Goal: Information Seeking & Learning: Learn about a topic

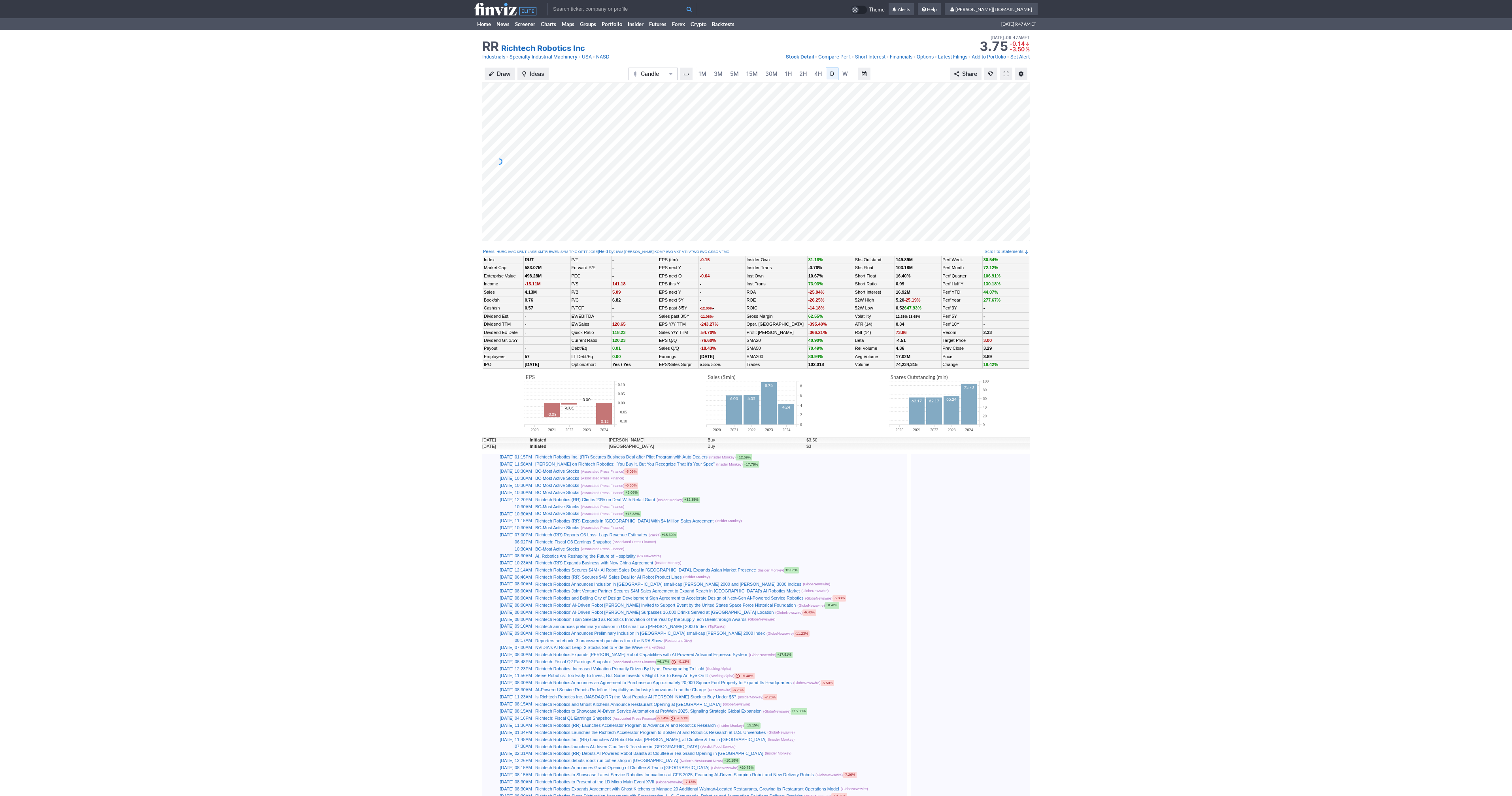
scroll to position [0, 8]
click at [1008, 74] on span at bounding box center [1006, 74] width 5 height 6
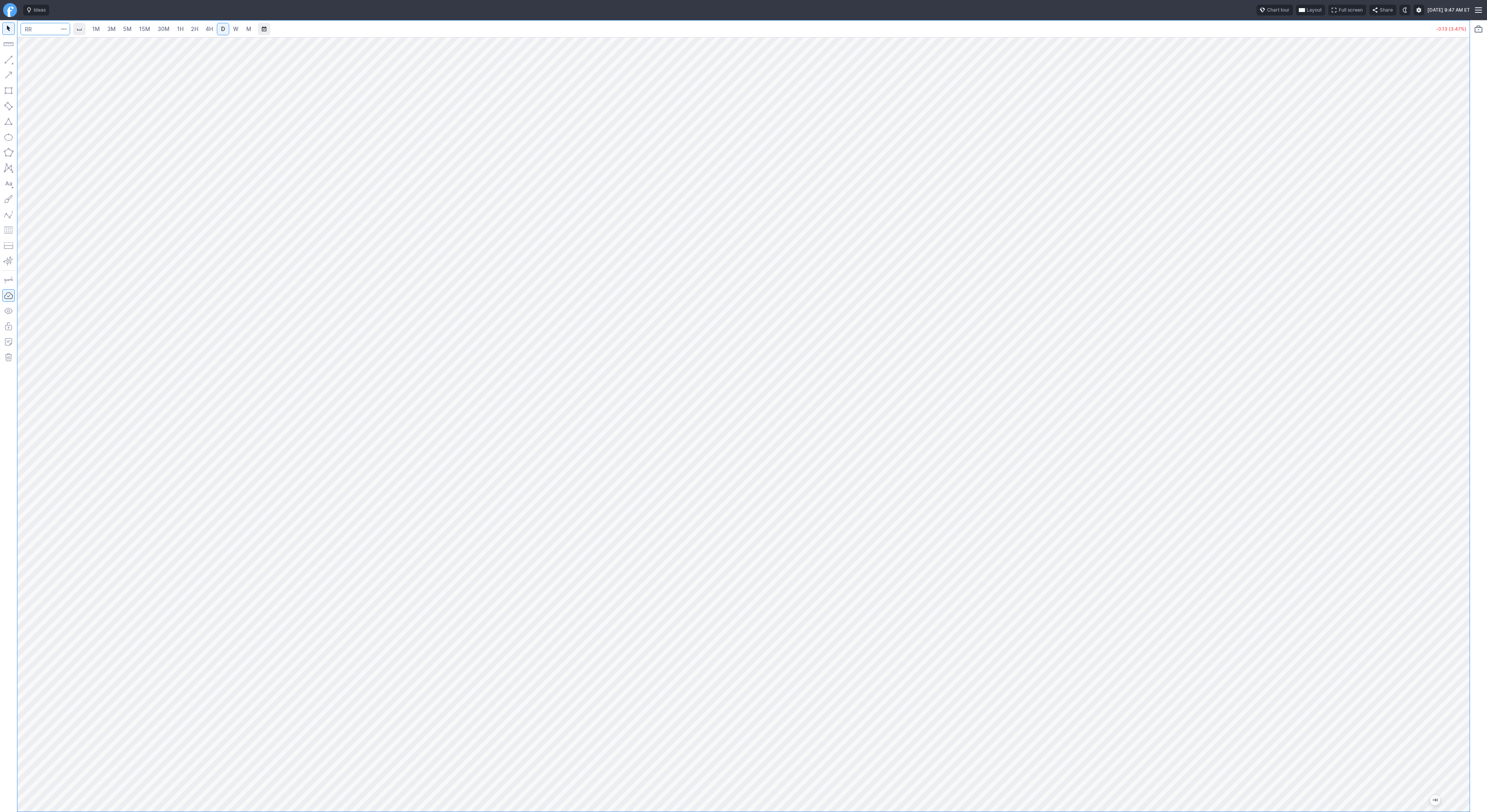
click at [37, 30] on input "Search" at bounding box center [46, 29] width 50 height 12
type input "tsla"
click at [127, 23] on link "5M" at bounding box center [127, 29] width 16 height 12
click at [170, 31] on link "30M" at bounding box center [163, 29] width 19 height 12
click at [53, 27] on input "Search" at bounding box center [46, 29] width 50 height 12
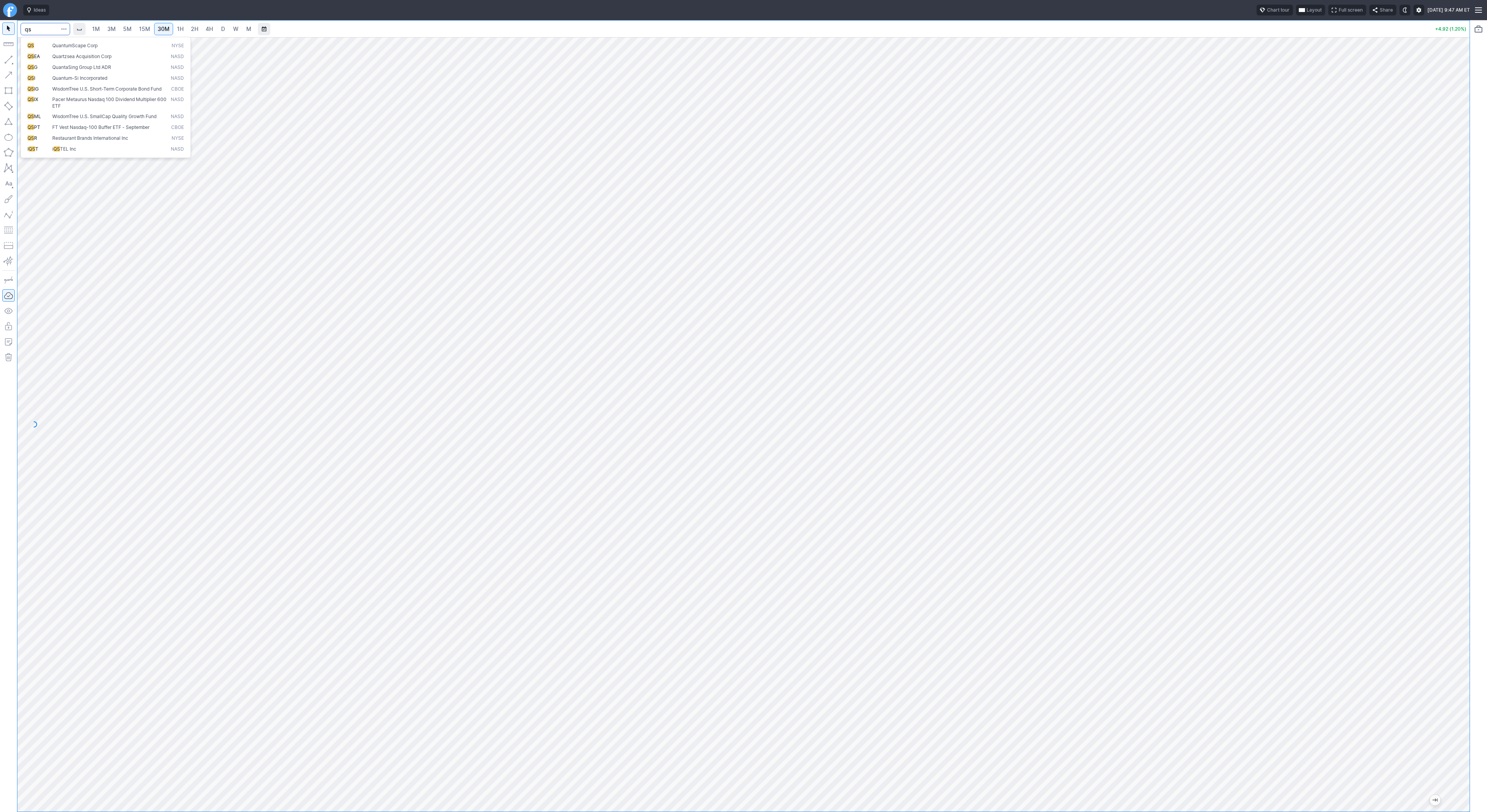
type input "qs"
click at [112, 28] on span "3M" at bounding box center [111, 28] width 9 height 6
click at [180, 29] on span "1H" at bounding box center [180, 28] width 6 height 6
click at [221, 30] on span "D" at bounding box center [223, 28] width 4 height 6
click at [110, 27] on span "3M" at bounding box center [111, 28] width 9 height 6
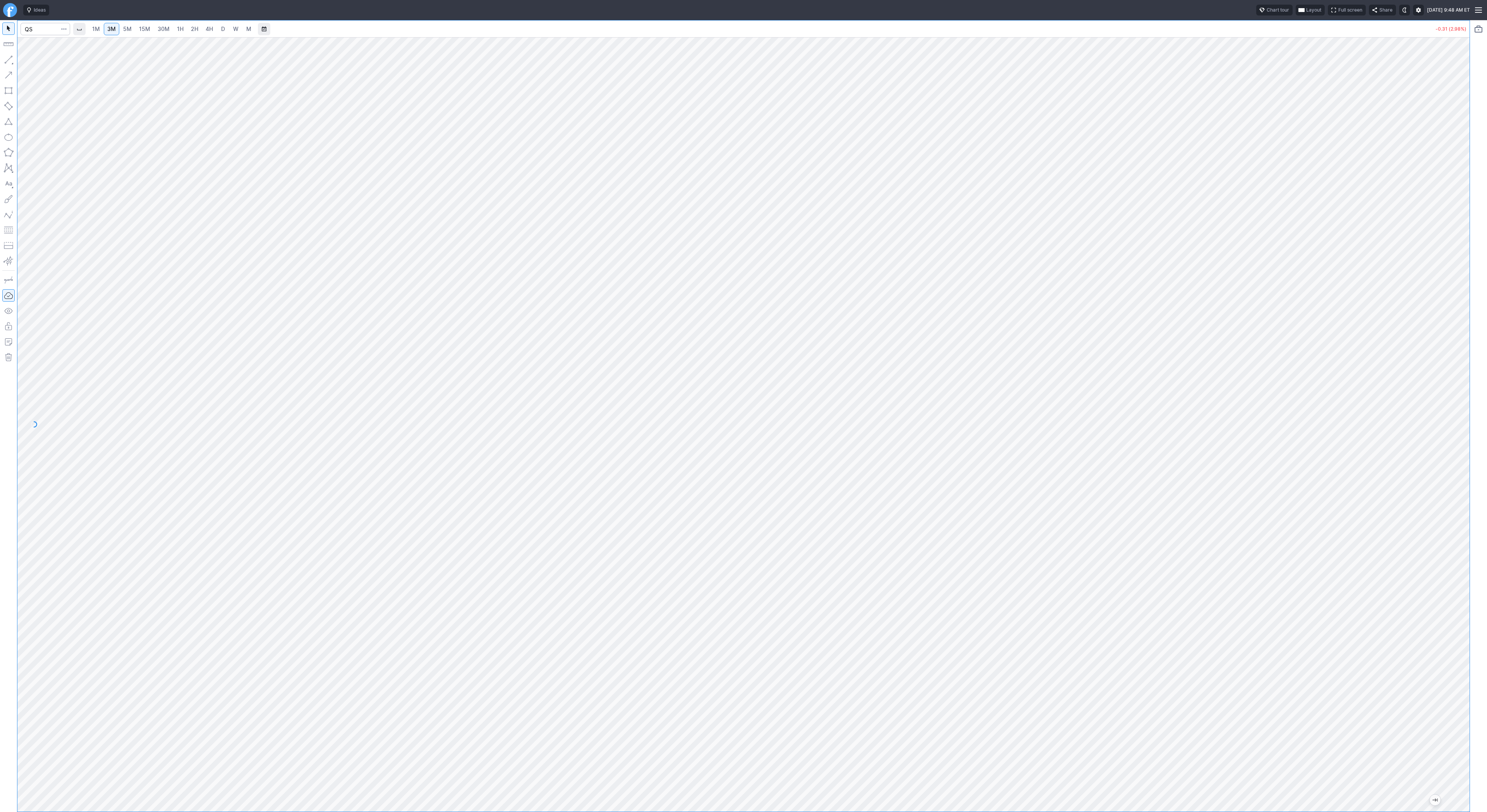
click at [177, 29] on span "1H" at bounding box center [180, 28] width 6 height 6
click at [33, 29] on input "Search" at bounding box center [46, 29] width 50 height 12
type input "be"
click at [124, 46] on span "Bloom Energy Corp" at bounding box center [106, 46] width 110 height 6
click at [221, 27] on span "D" at bounding box center [223, 28] width 4 height 6
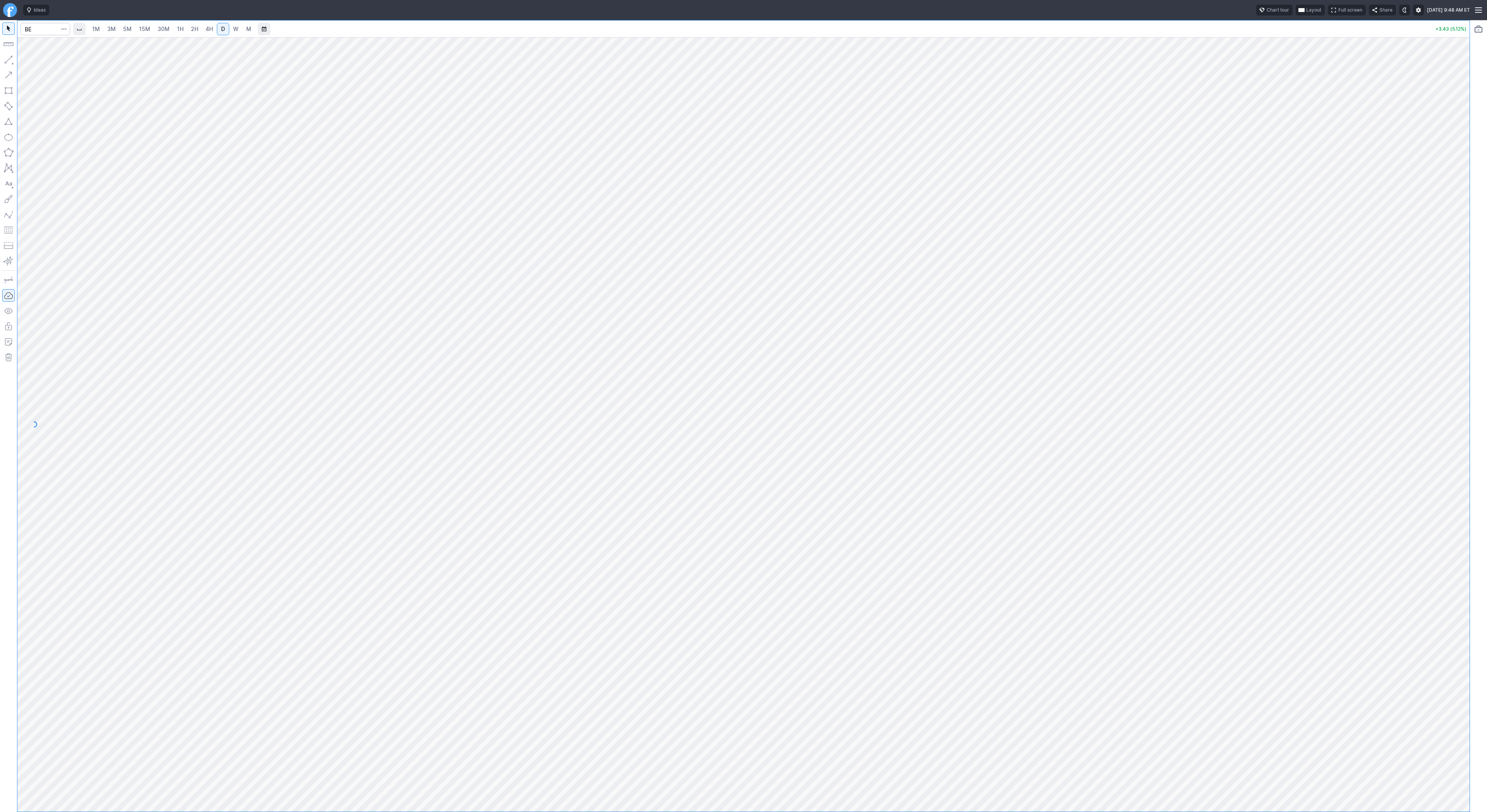
click at [233, 27] on span "W" at bounding box center [236, 28] width 5 height 6
click at [32, 61] on span "Line" at bounding box center [45, 61] width 31 height 8
click at [12, 56] on button "button" at bounding box center [8, 59] width 12 height 12
click at [5, 61] on button "button" at bounding box center [8, 59] width 12 height 12
click at [37, 29] on input "Search" at bounding box center [46, 29] width 50 height 12
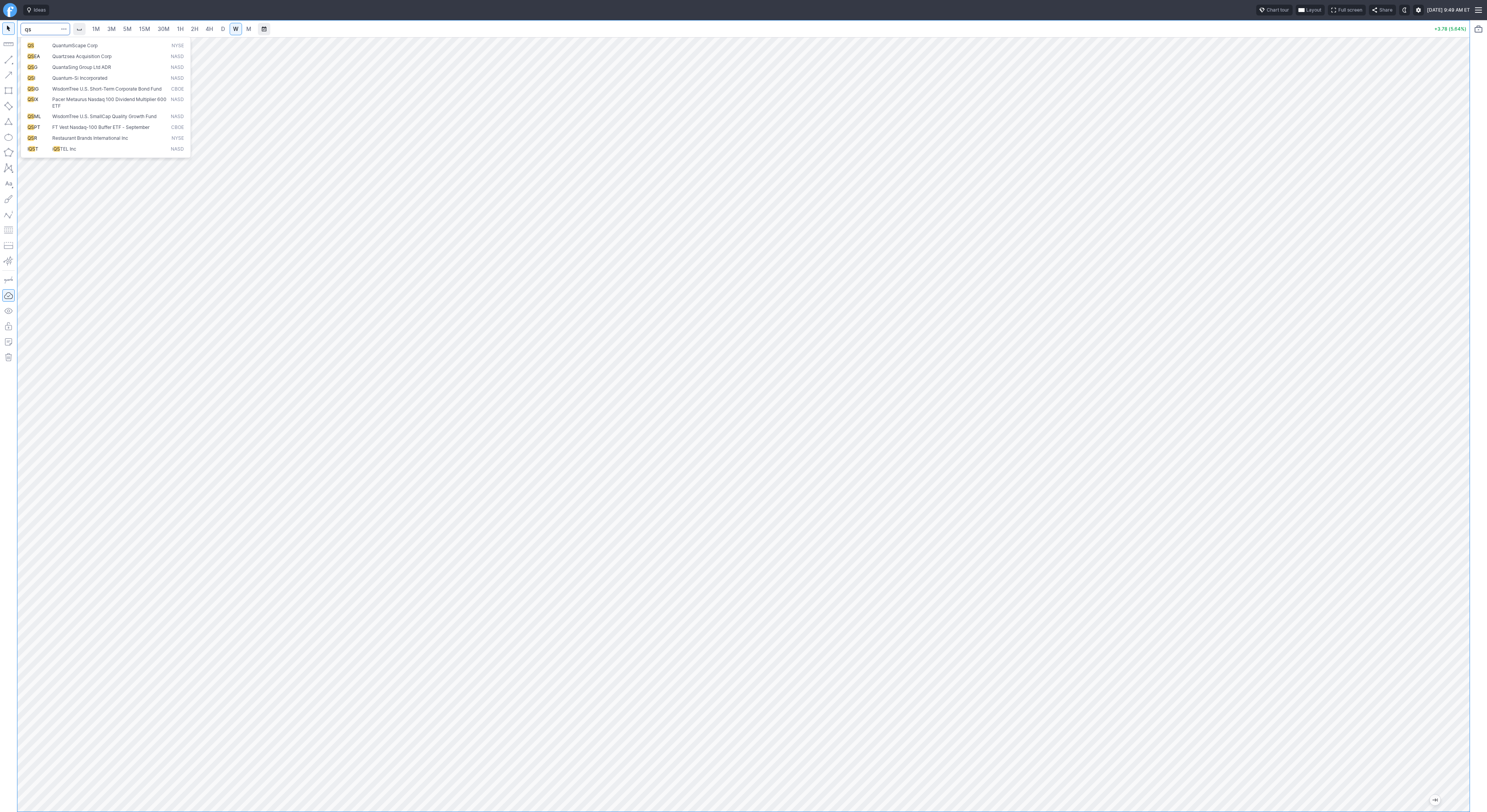
type input "qs"
click at [49, 47] on span "QS" at bounding box center [40, 46] width 25 height 6
click at [48, 30] on input "Search" at bounding box center [46, 29] width 50 height 12
type input "be"
click at [59, 46] on span "Bloom Energy Corp" at bounding box center [73, 46] width 42 height 6
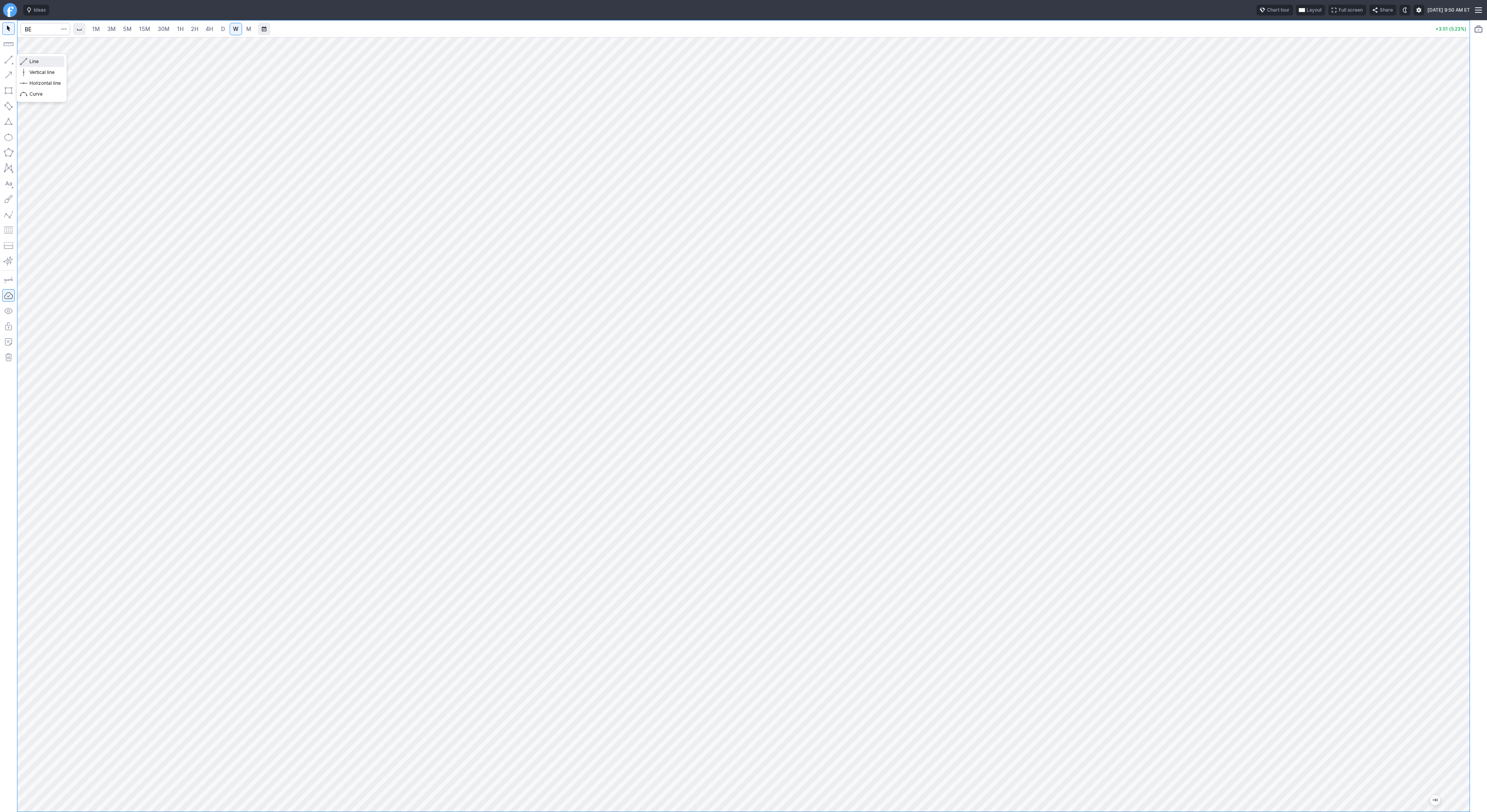
click at [31, 59] on span "Line" at bounding box center [45, 61] width 31 height 8
click at [46, 31] on input "Search" at bounding box center [46, 29] width 50 height 12
type input "qs"
click at [61, 44] on span "QuantumScape Corp" at bounding box center [75, 46] width 45 height 6
click at [28, 59] on button "Line" at bounding box center [42, 61] width 45 height 11
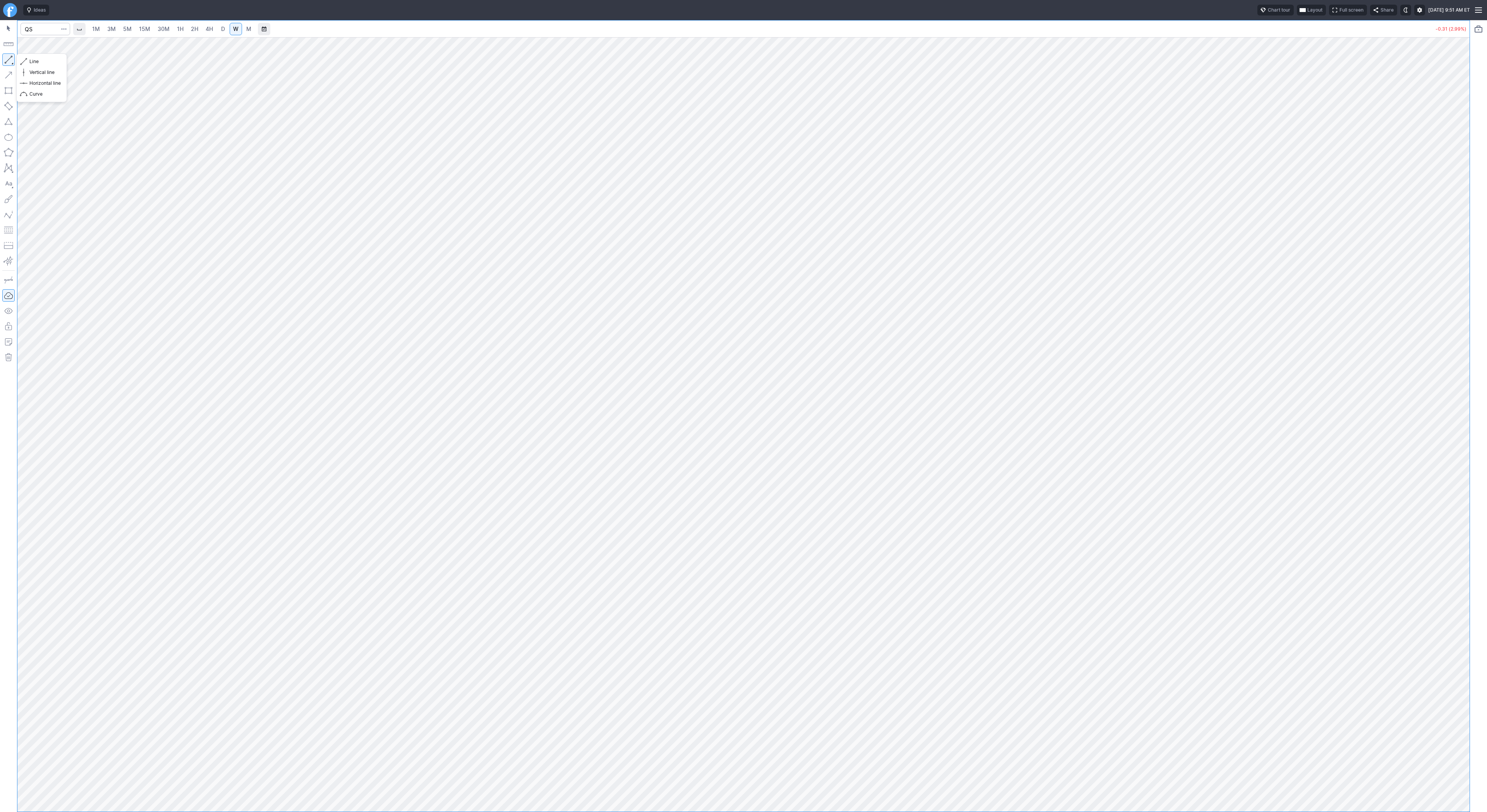
click at [8, 57] on button "button" at bounding box center [8, 59] width 12 height 12
click at [222, 29] on span "D" at bounding box center [223, 28] width 4 height 6
click at [109, 27] on span "3M" at bounding box center [111, 28] width 9 height 6
click at [129, 28] on span "5M" at bounding box center [127, 28] width 9 height 6
click at [150, 27] on link "15M" at bounding box center [145, 29] width 18 height 12
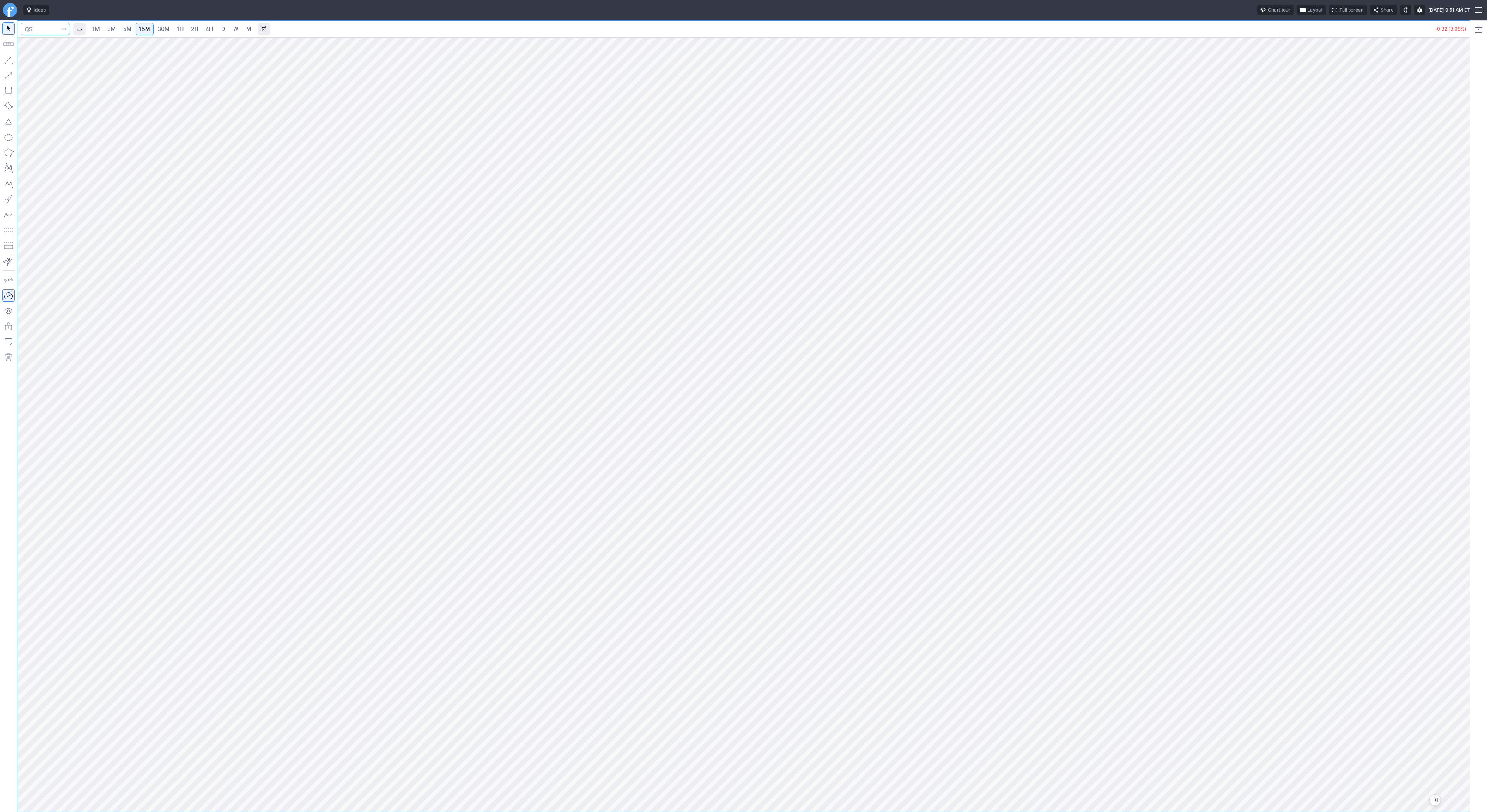
click at [35, 25] on input "Search" at bounding box center [46, 29] width 50 height 12
type input "iren"
click at [237, 29] on span "W" at bounding box center [236, 28] width 5 height 6
click at [31, 62] on span "Line" at bounding box center [45, 61] width 31 height 8
click at [9, 59] on button "button" at bounding box center [8, 59] width 12 height 12
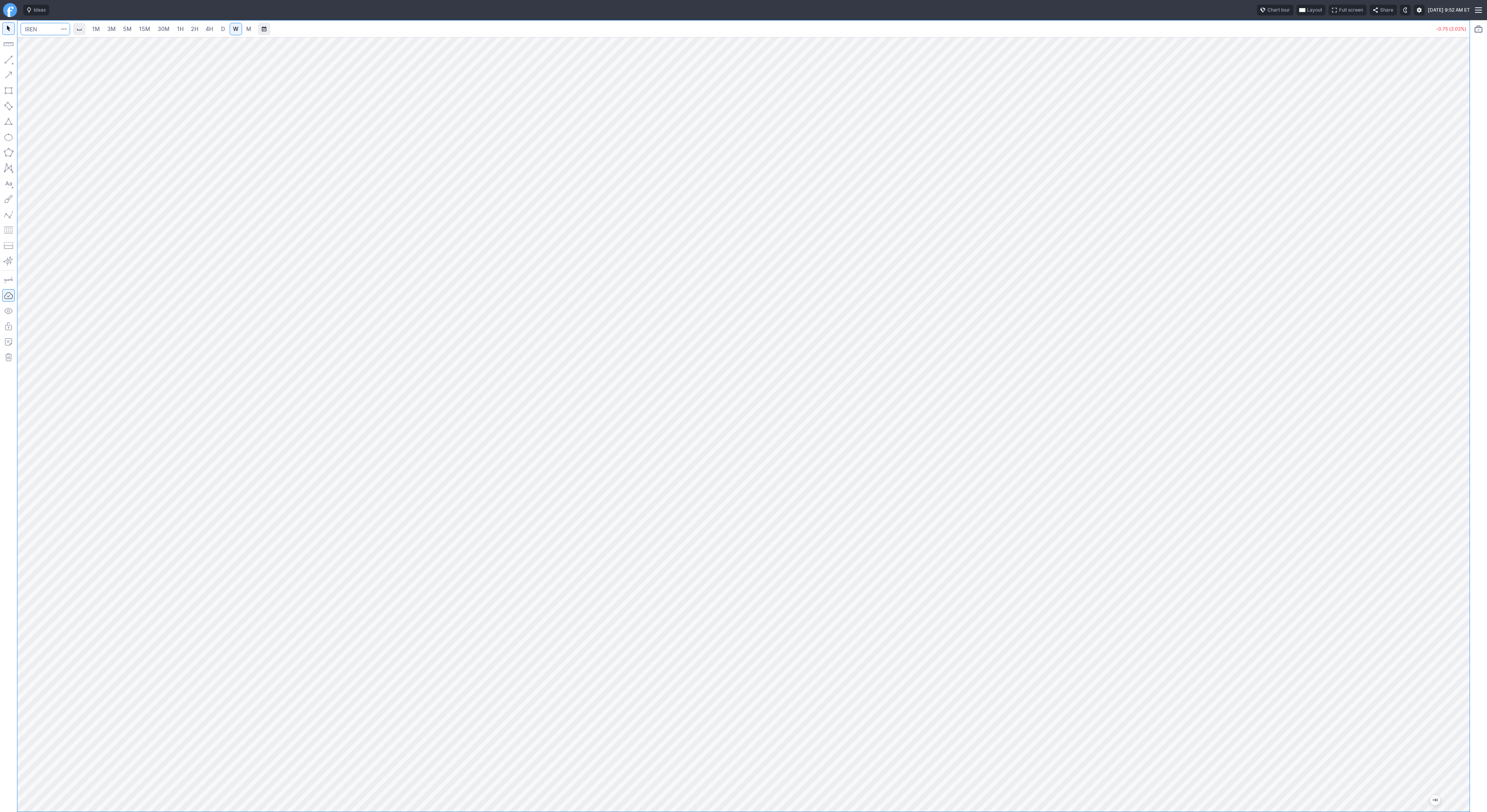
click at [31, 26] on input "Search" at bounding box center [46, 29] width 50 height 12
type input "sbet"
click at [42, 44] on span "SBET" at bounding box center [40, 46] width 25 height 6
click at [117, 32] on link "3M" at bounding box center [111, 29] width 16 height 12
click at [154, 32] on link "30M" at bounding box center [163, 29] width 19 height 12
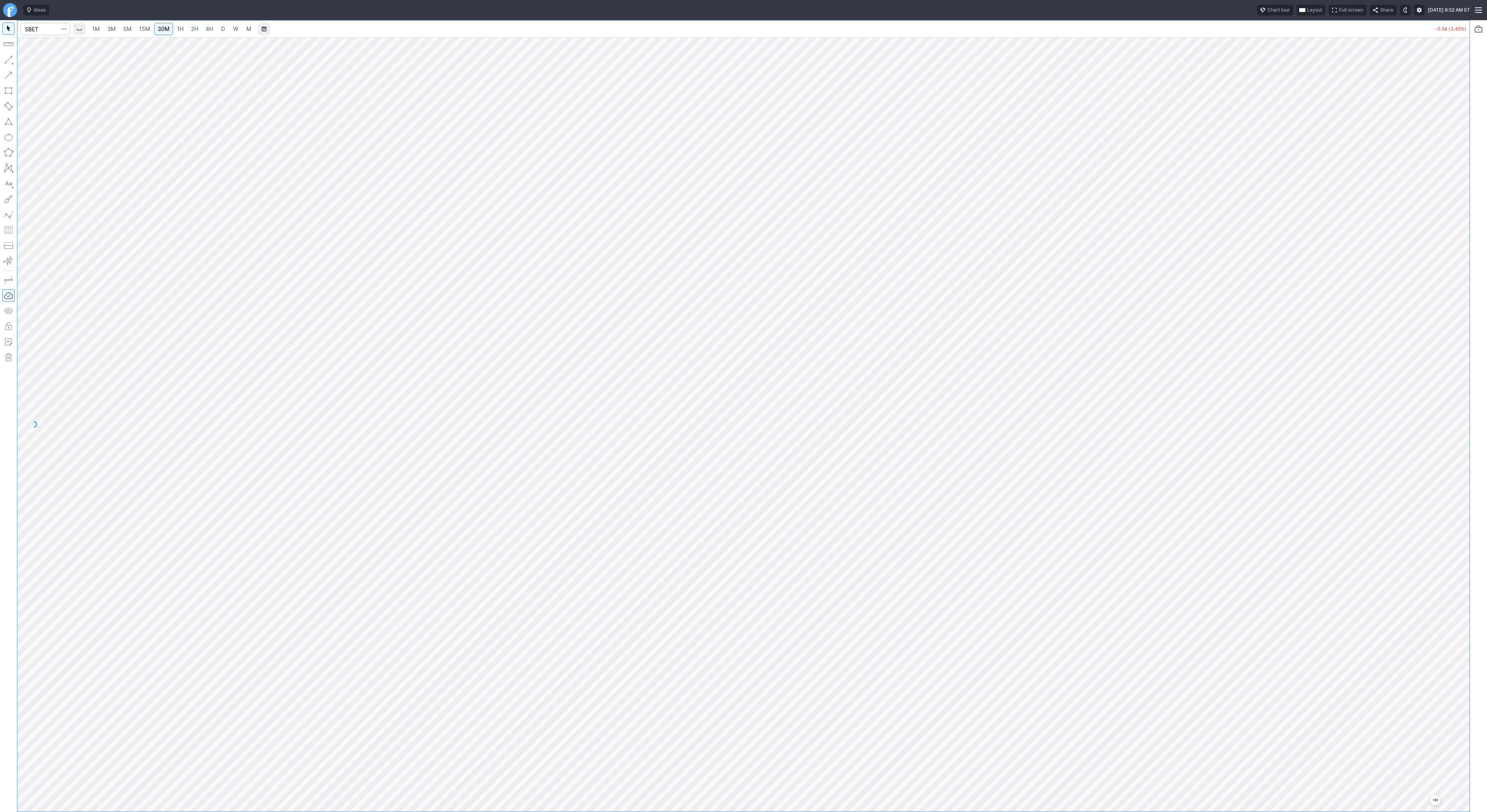
click at [227, 29] on link "D" at bounding box center [223, 29] width 12 height 12
click at [115, 31] on link "3M" at bounding box center [111, 29] width 16 height 12
click at [164, 33] on link "30M" at bounding box center [163, 29] width 19 height 12
click at [4, 59] on button "button" at bounding box center [8, 59] width 12 height 12
click at [9, 57] on button "button" at bounding box center [8, 59] width 12 height 12
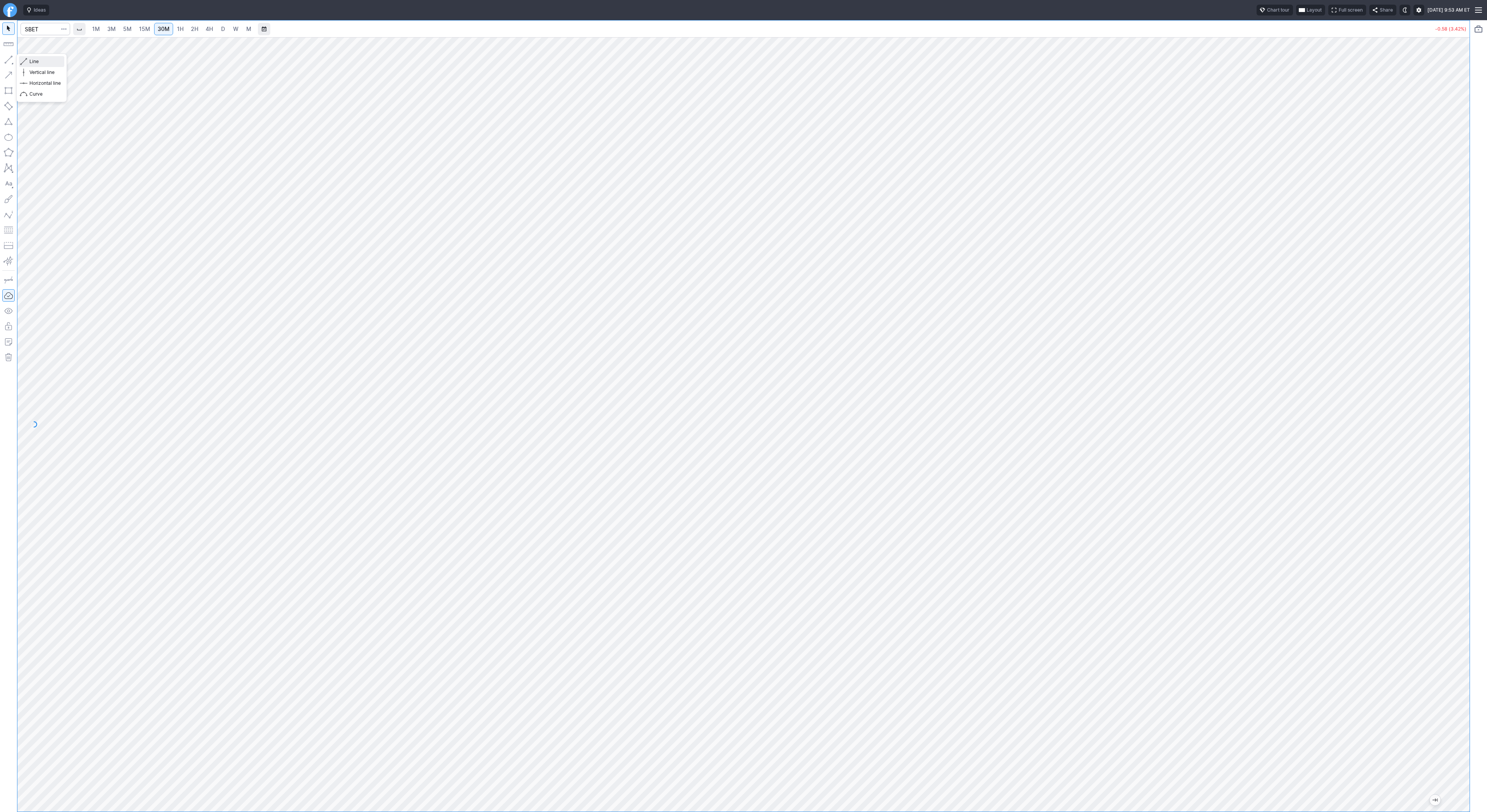
drag, startPoint x: 38, startPoint y: 63, endPoint x: 42, endPoint y: 72, distance: 9.8
click at [38, 63] on span "Line" at bounding box center [45, 61] width 31 height 8
click at [109, 30] on span "3M" at bounding box center [111, 28] width 9 height 6
click at [150, 32] on link "15M" at bounding box center [145, 29] width 18 height 12
click at [182, 27] on link "1H" at bounding box center [180, 29] width 13 height 12
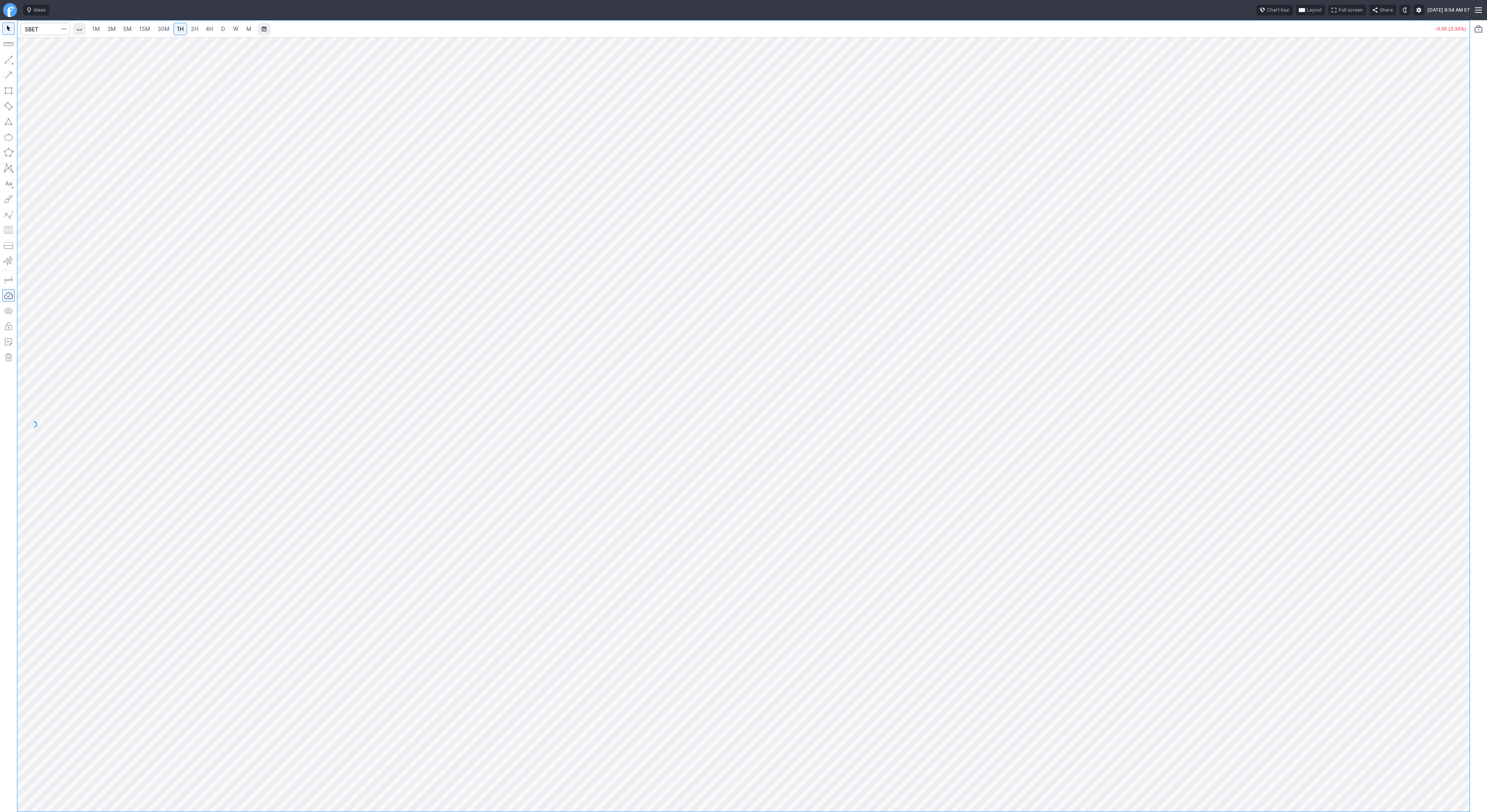
click at [199, 31] on link "2H" at bounding box center [195, 29] width 14 height 12
click at [163, 28] on span "30M" at bounding box center [163, 28] width 12 height 6
click at [119, 27] on link "5M" at bounding box center [127, 29] width 16 height 12
click at [188, 30] on link "2H" at bounding box center [195, 29] width 14 height 12
click at [181, 31] on span "1H" at bounding box center [180, 28] width 6 height 6
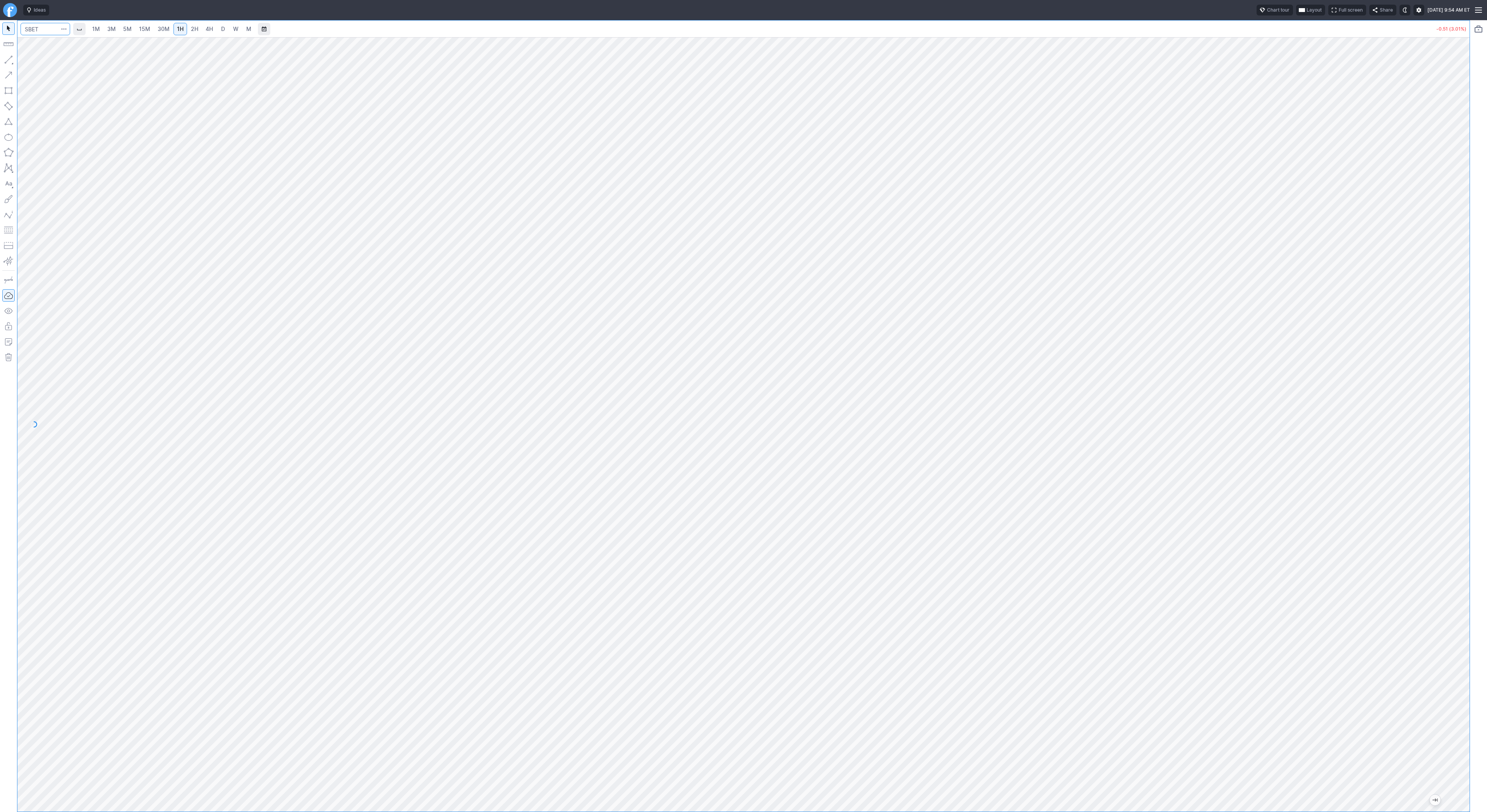
click at [31, 29] on input "Search" at bounding box center [46, 29] width 50 height 12
type input "w"
type input "qs"
click at [95, 46] on span "QuantumScape Corp" at bounding box center [75, 46] width 45 height 6
click at [165, 28] on span "30M" at bounding box center [163, 28] width 12 height 6
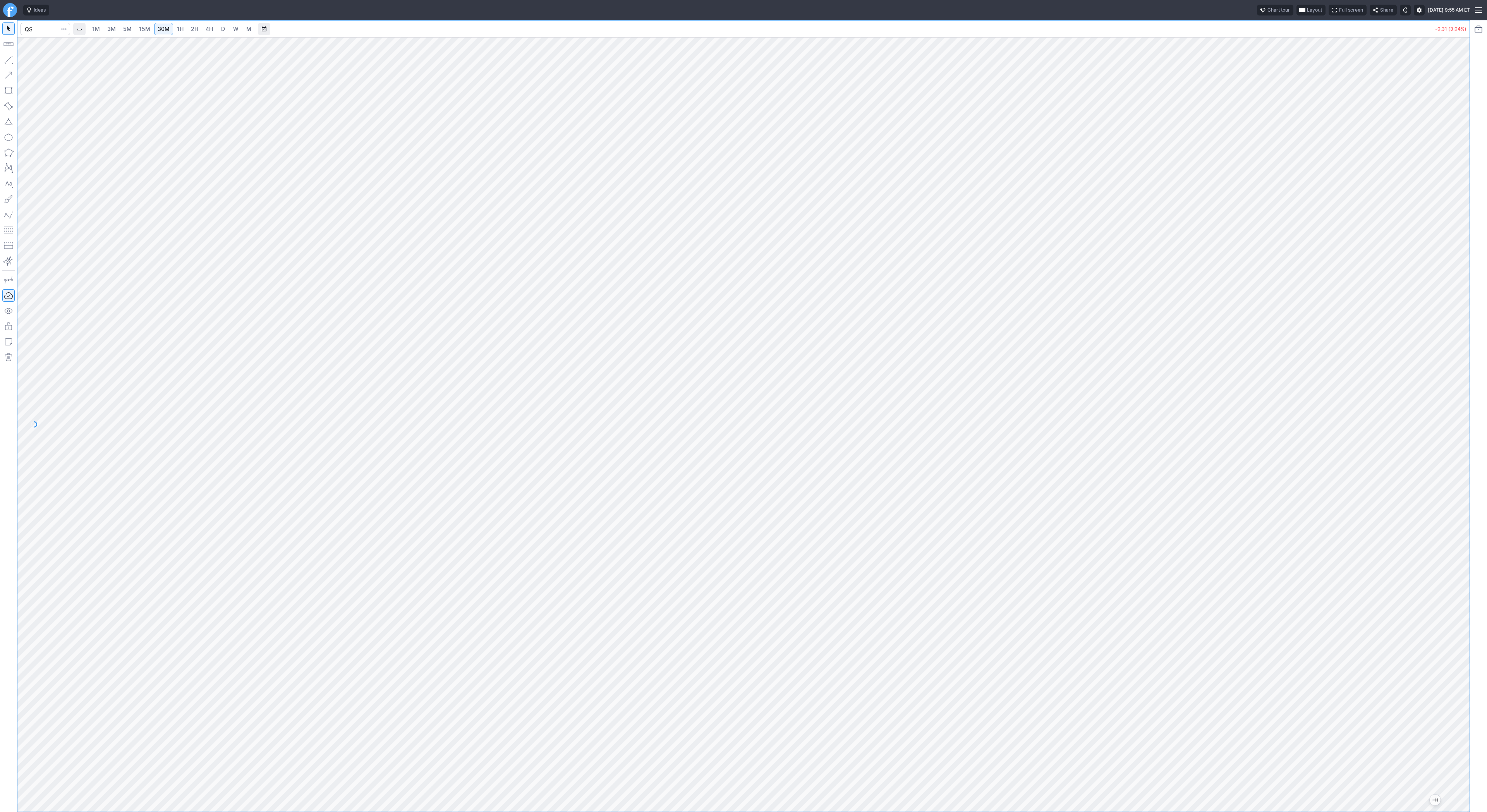
click at [177, 29] on span "1H" at bounding box center [180, 28] width 6 height 6
click at [9, 62] on button "button" at bounding box center [8, 59] width 12 height 12
click at [9, 59] on button "button" at bounding box center [8, 59] width 12 height 12
click at [9, 58] on button "button" at bounding box center [8, 59] width 12 height 12
click at [31, 61] on span "Line" at bounding box center [45, 61] width 31 height 8
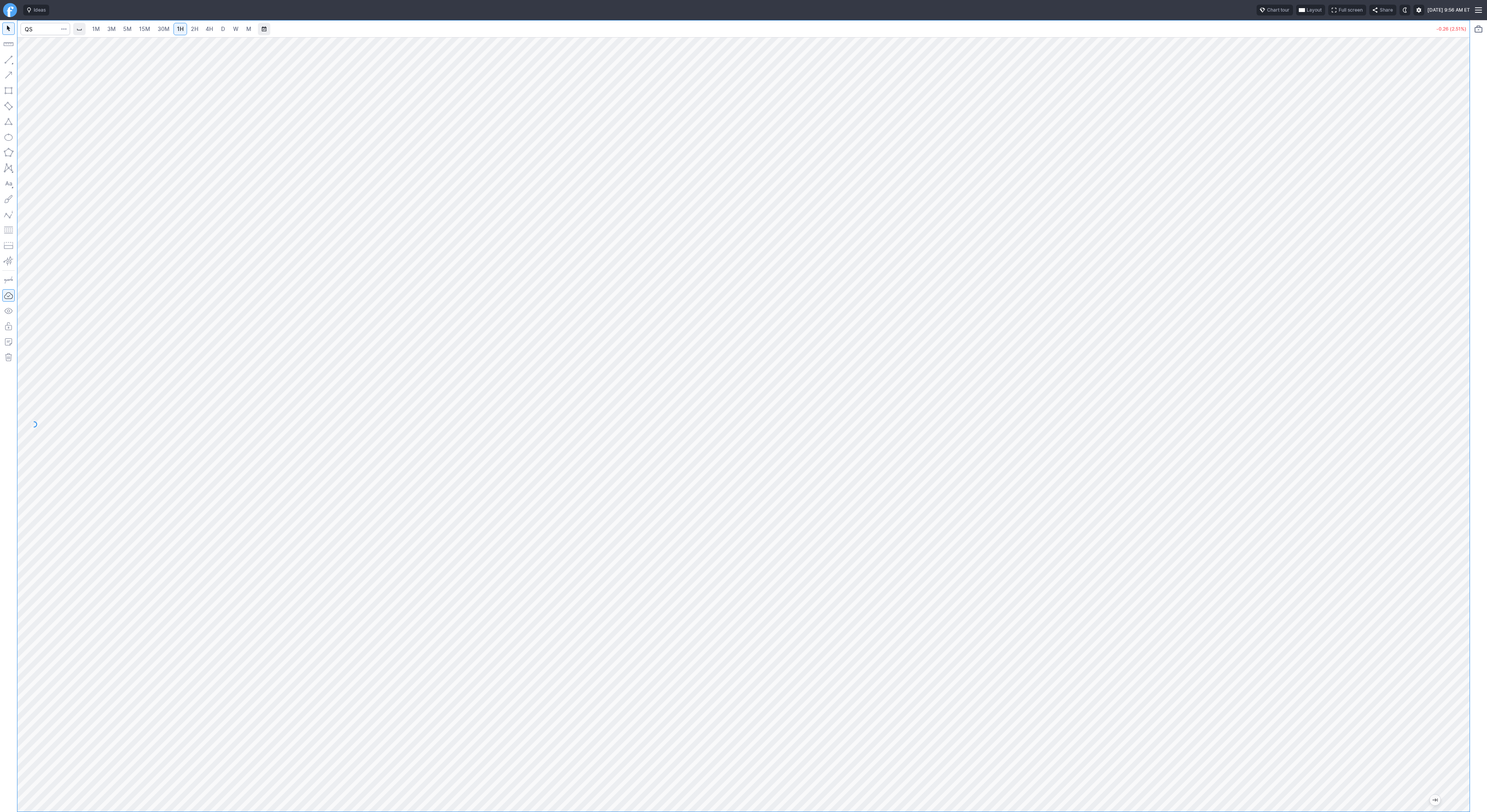
click at [8, 61] on button "button" at bounding box center [8, 59] width 12 height 12
click at [31, 61] on span "Line" at bounding box center [45, 61] width 31 height 8
click at [44, 29] on input "Search" at bounding box center [46, 29] width 50 height 12
type input "bmnr"
click at [33, 36] on div at bounding box center [46, 29] width 50 height 17
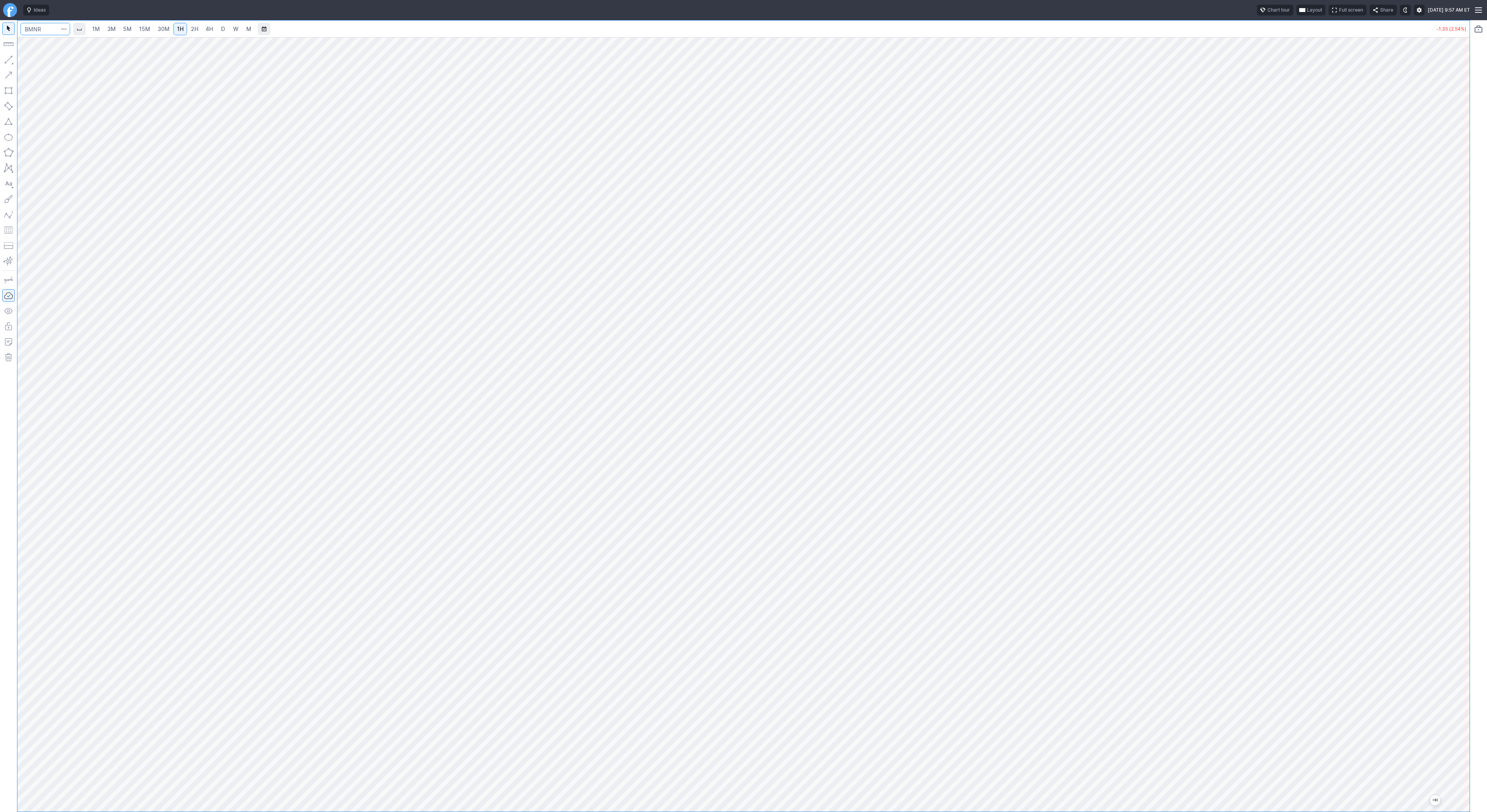
click at [38, 31] on input "Search" at bounding box center [46, 29] width 50 height 12
click at [44, 69] on span "Vertical line" at bounding box center [45, 72] width 31 height 8
click at [32, 63] on span "Line" at bounding box center [45, 61] width 31 height 8
click at [12, 65] on button "button" at bounding box center [8, 59] width 12 height 12
click at [114, 30] on span "3M" at bounding box center [111, 28] width 9 height 6
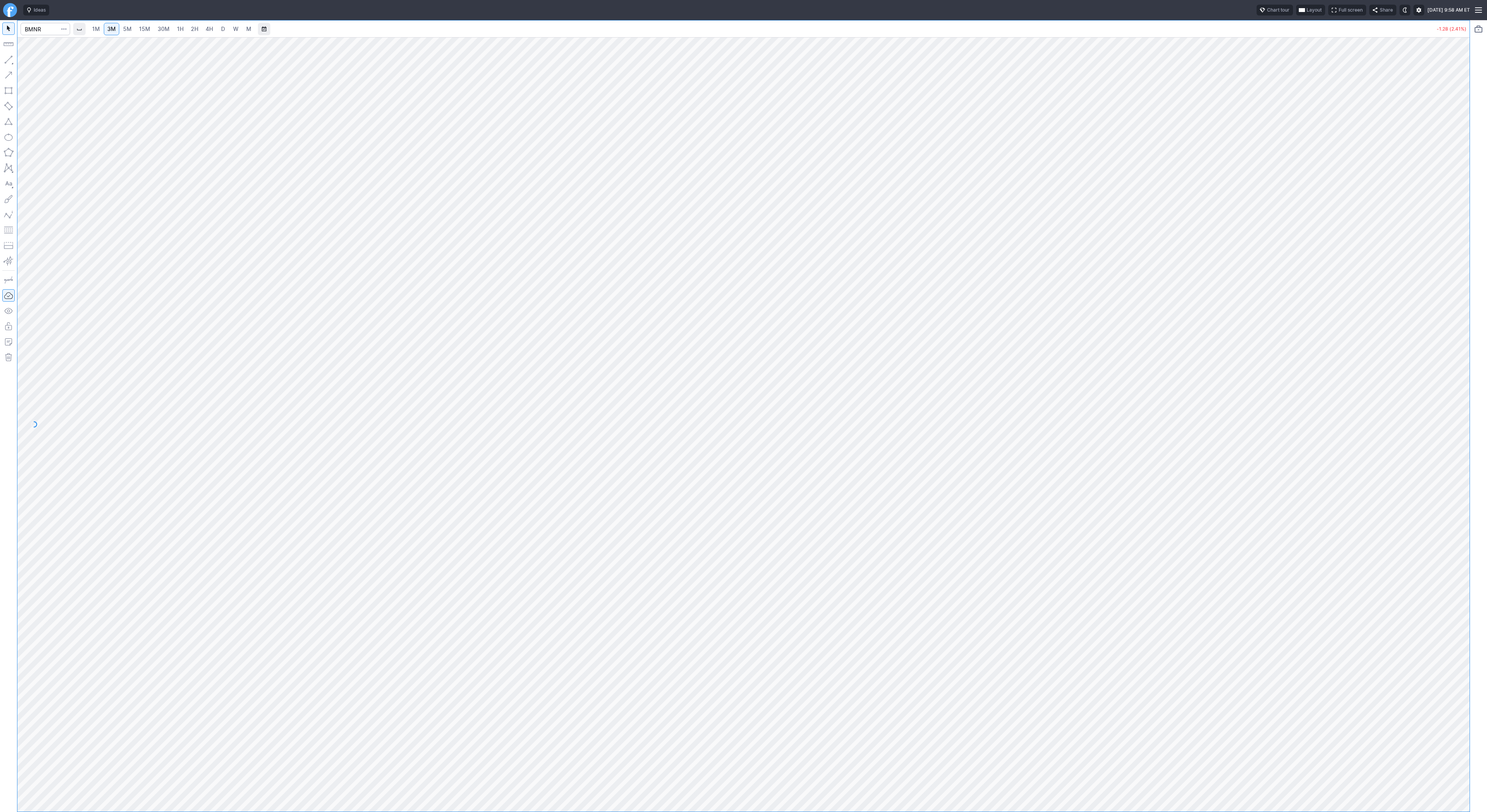
click at [144, 31] on span "15M" at bounding box center [144, 28] width 11 height 6
click at [162, 28] on span "30M" at bounding box center [163, 28] width 12 height 6
click at [11, 61] on button "button" at bounding box center [8, 59] width 12 height 12
click at [7, 56] on button "button" at bounding box center [8, 59] width 12 height 12
click at [106, 29] on link "3M" at bounding box center [111, 29] width 16 height 12
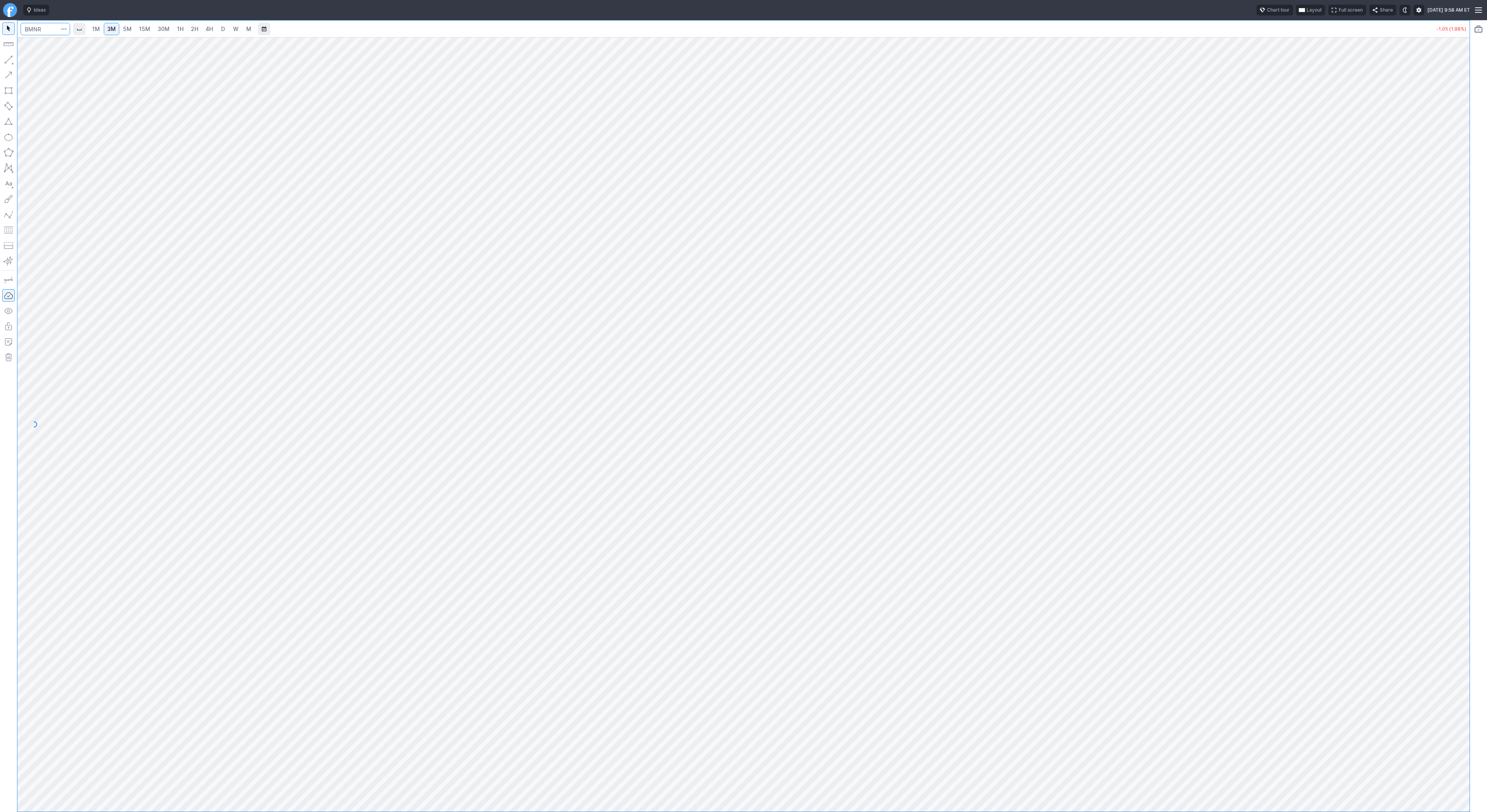
click at [43, 30] on input "Search" at bounding box center [46, 29] width 50 height 12
type input "eth"
click at [80, 141] on span "ereum / USD" at bounding box center [73, 143] width 28 height 6
click at [167, 28] on span "30M" at bounding box center [163, 28] width 12 height 6
click at [40, 63] on span "Line" at bounding box center [45, 61] width 31 height 8
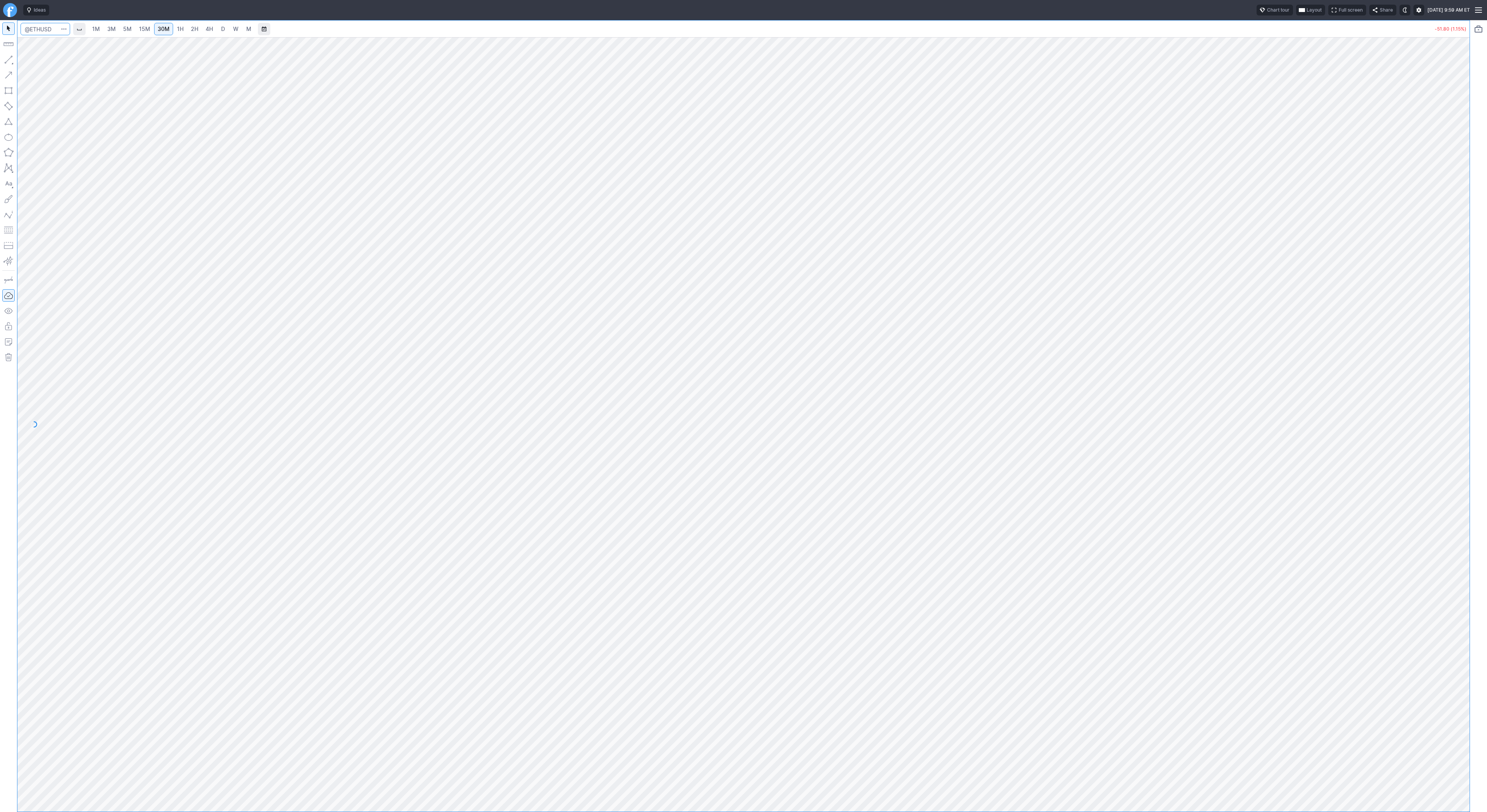
click at [47, 31] on input "Search" at bounding box center [46, 29] width 50 height 12
type input "be"
click at [79, 43] on span "Bloom Energy Corp" at bounding box center [73, 46] width 42 height 6
click at [129, 31] on span "5M" at bounding box center [127, 28] width 9 height 6
click at [225, 32] on link "D" at bounding box center [223, 29] width 12 height 12
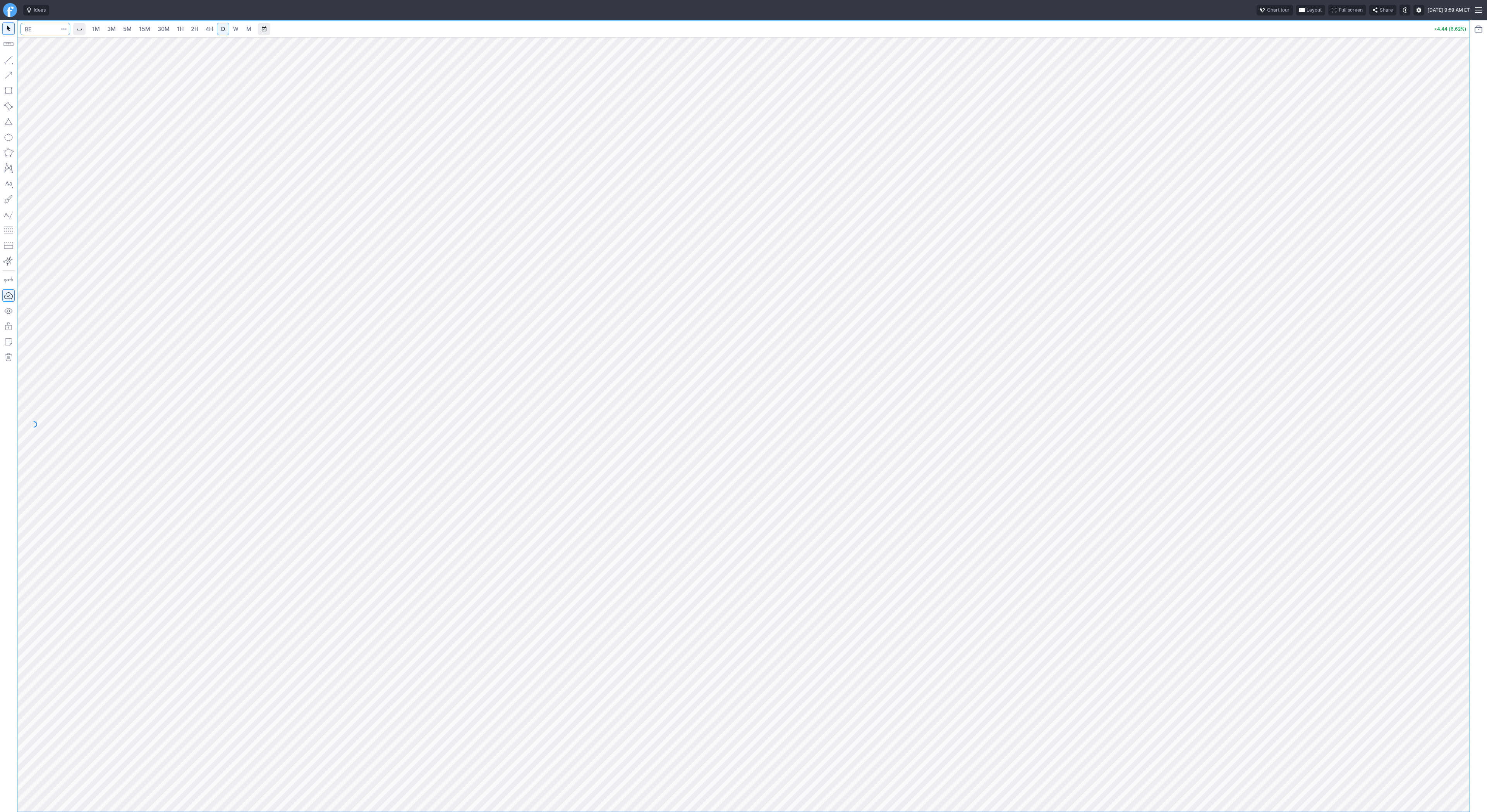
click at [35, 29] on input "Search" at bounding box center [46, 29] width 50 height 12
type input "open"
click at [42, 29] on input "Search" at bounding box center [46, 29] width 50 height 12
type input "biti"
click at [104, 28] on link "3M" at bounding box center [111, 29] width 16 height 12
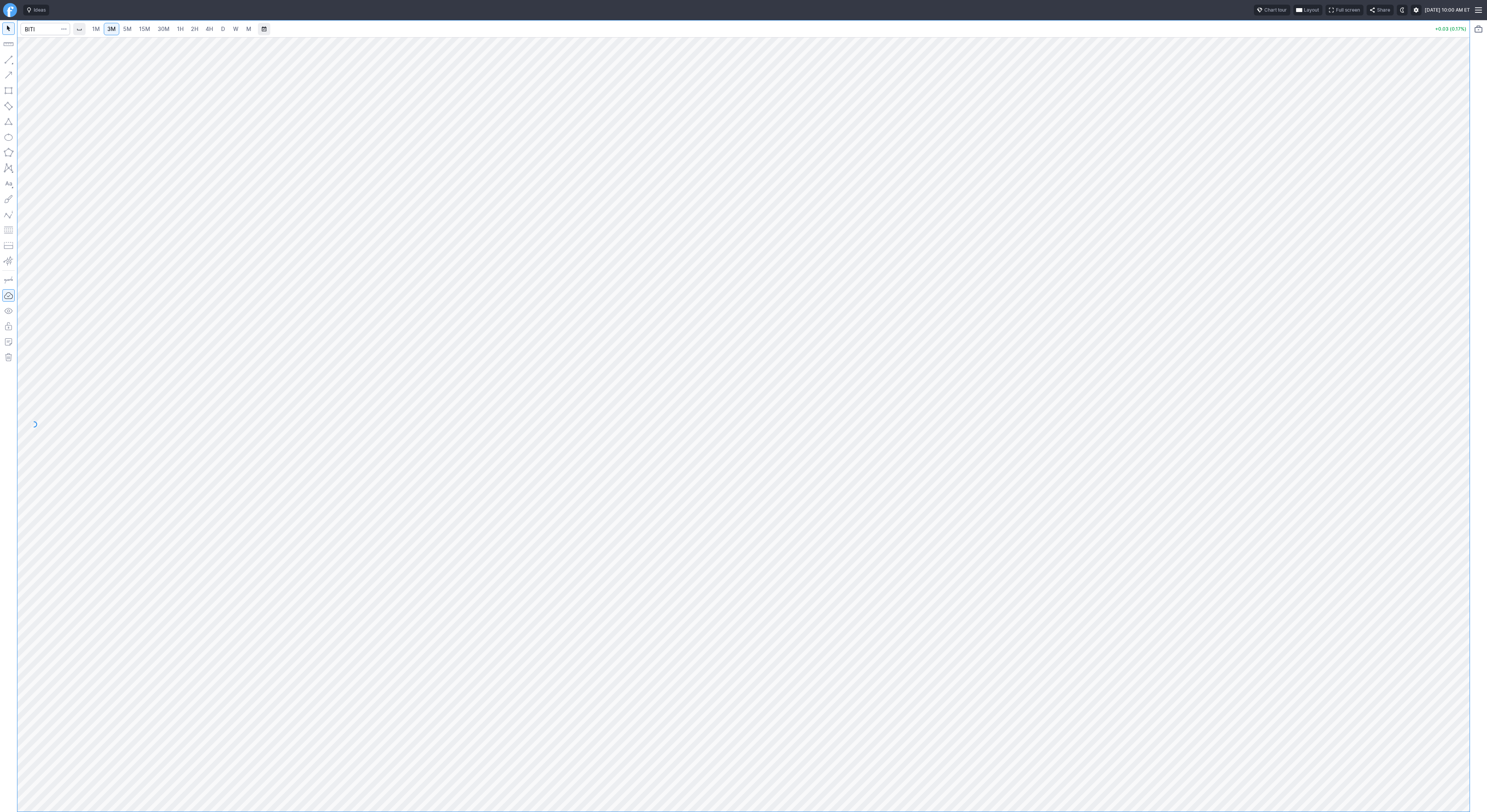
click at [158, 33] on link "30M" at bounding box center [163, 29] width 19 height 12
click at [188, 35] on div "1M 3M 5M 15M 30M 1H 2H 4H D W M" at bounding box center [171, 29] width 167 height 14
click at [42, 27] on input "Search" at bounding box center [46, 29] width 50 height 12
type input "coin"
click at [192, 32] on span "2H" at bounding box center [195, 29] width 8 height 8
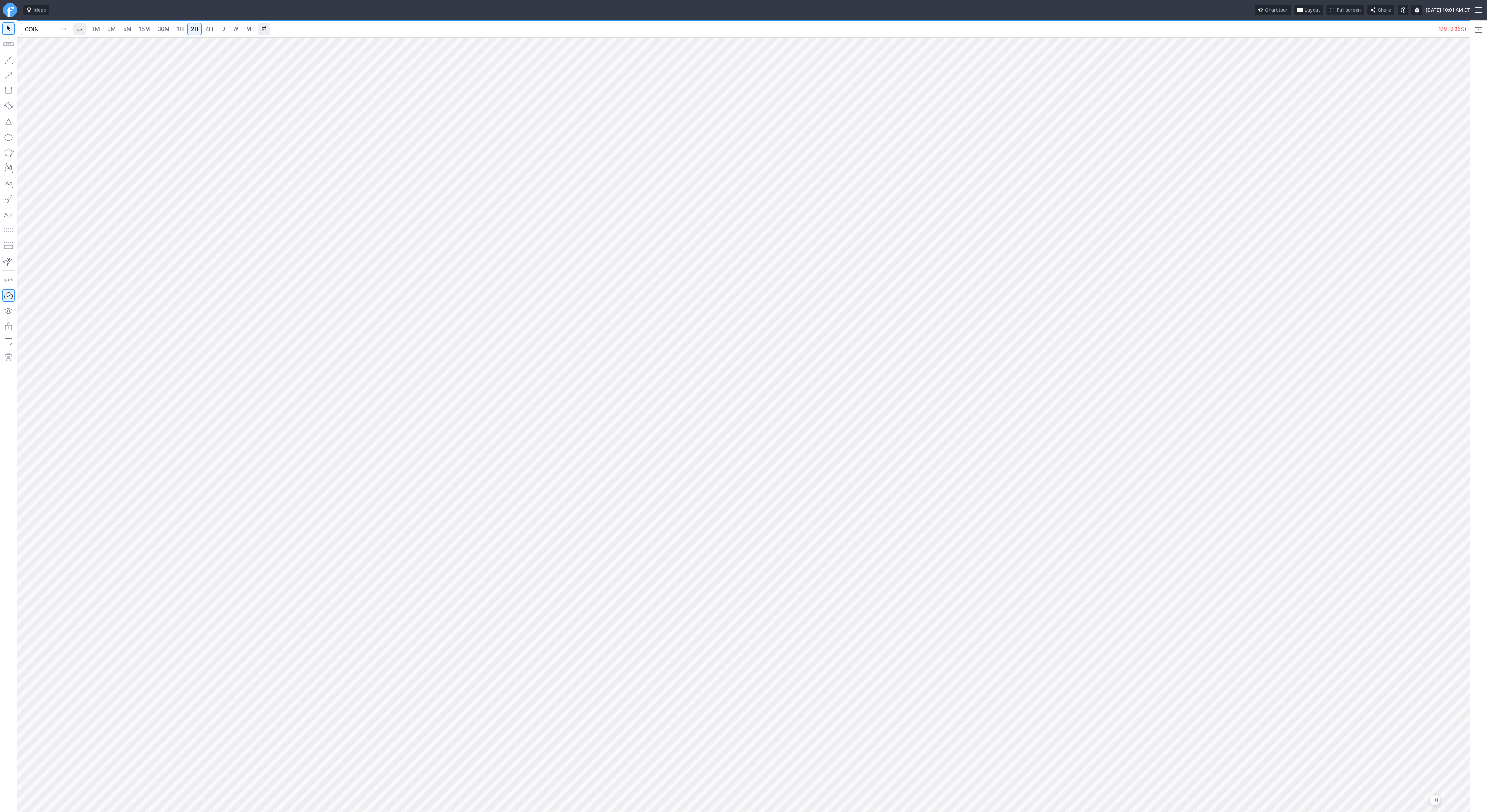
click at [214, 28] on link "4H" at bounding box center [209, 29] width 14 height 12
click at [224, 29] on span "D" at bounding box center [223, 29] width 5 height 8
click at [9, 61] on button "button" at bounding box center [8, 59] width 12 height 12
click at [7, 60] on button "button" at bounding box center [8, 59] width 12 height 12
click at [11, 59] on button "button" at bounding box center [8, 59] width 12 height 12
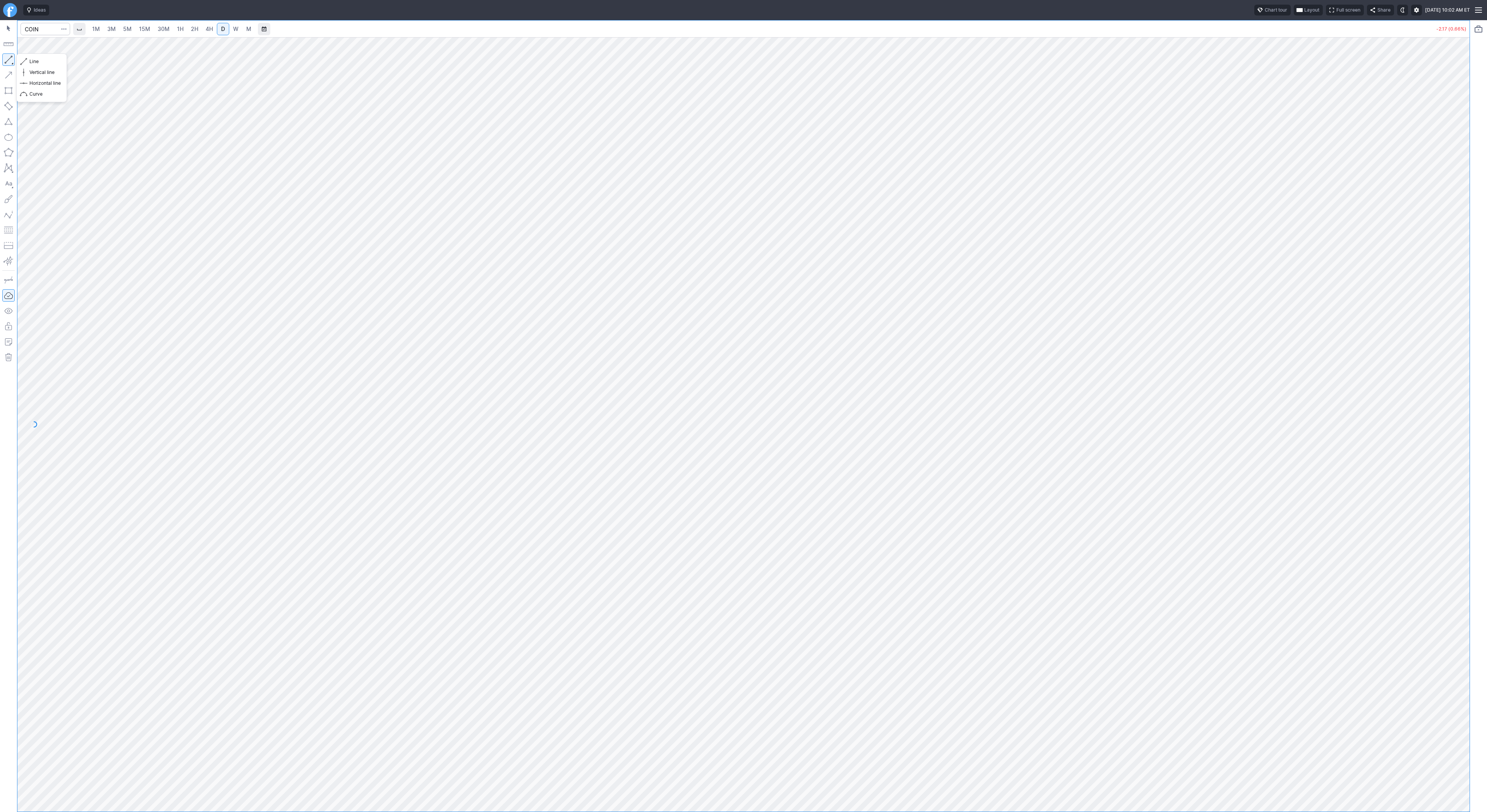
click at [7, 59] on button "button" at bounding box center [8, 59] width 12 height 12
click at [10, 57] on button "button" at bounding box center [8, 59] width 12 height 12
click at [3, 56] on button "button" at bounding box center [8, 59] width 12 height 12
click at [8, 57] on button "button" at bounding box center [8, 59] width 12 height 12
click at [6, 59] on button "button" at bounding box center [8, 59] width 12 height 12
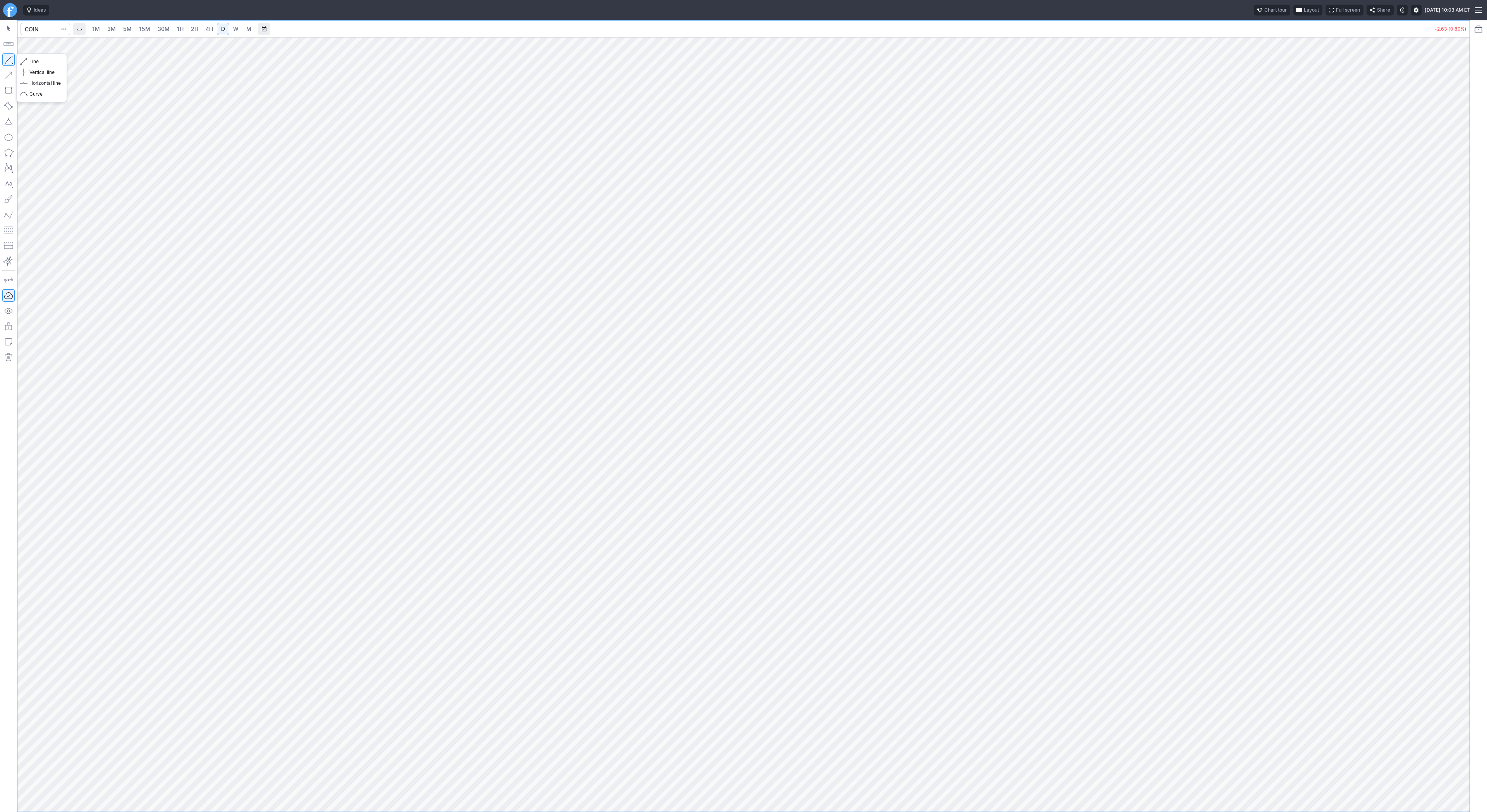
click at [3, 60] on button "button" at bounding box center [8, 59] width 12 height 12
click at [8, 55] on button "button" at bounding box center [8, 59] width 12 height 12
click at [8, 61] on button "button" at bounding box center [8, 59] width 12 height 12
click at [3, 57] on button "button" at bounding box center [8, 59] width 12 height 12
click at [6, 59] on button "button" at bounding box center [8, 59] width 12 height 12
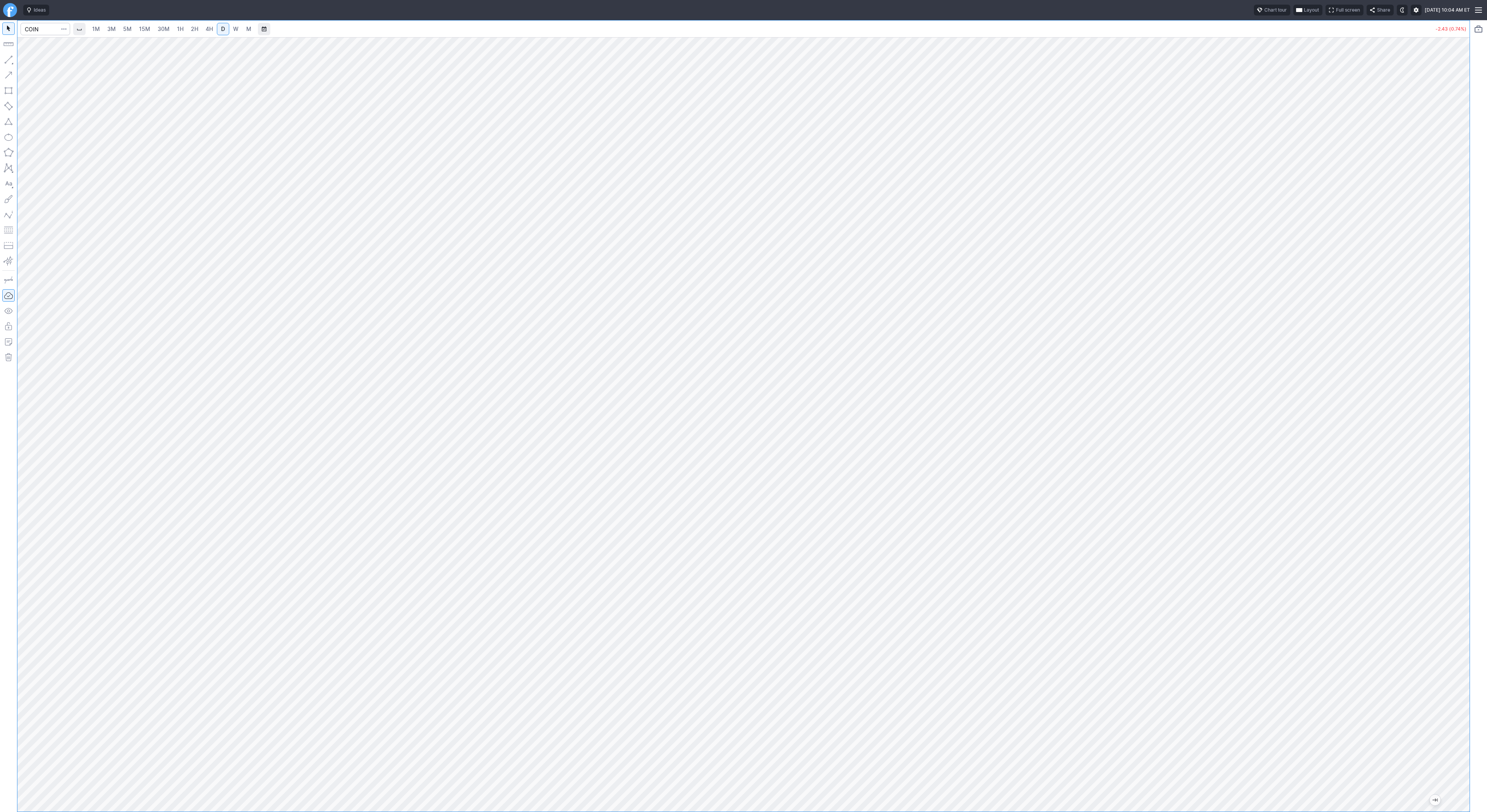
click at [13, 61] on button "button" at bounding box center [8, 59] width 12 height 12
drag, startPoint x: 12, startPoint y: 61, endPoint x: 22, endPoint y: 91, distance: 31.6
click at [12, 61] on button "button" at bounding box center [8, 59] width 12 height 12
click at [5, 57] on button "button" at bounding box center [8, 59] width 12 height 12
drag, startPoint x: 5, startPoint y: 57, endPoint x: 23, endPoint y: 85, distance: 33.3
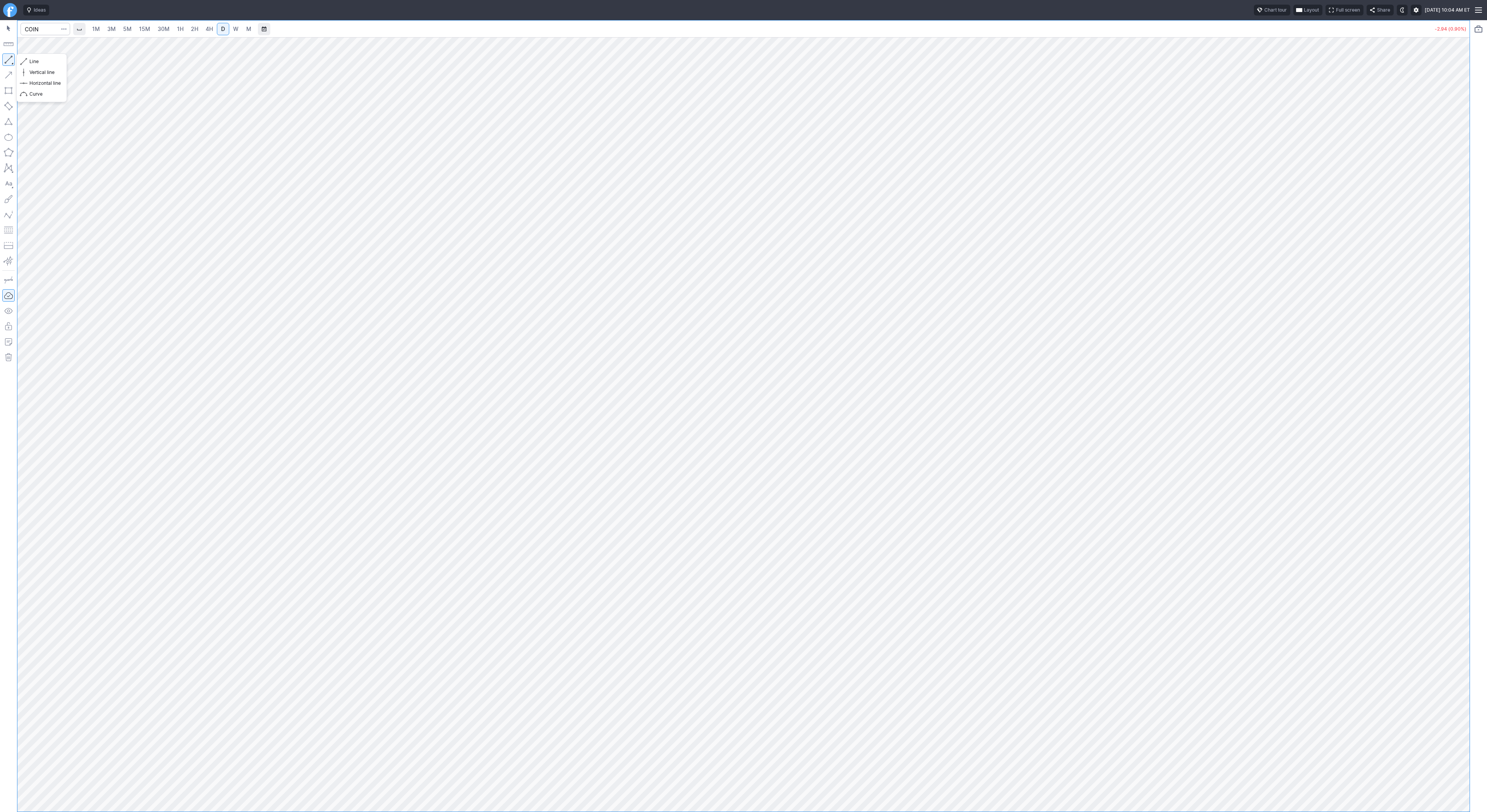
click at [5, 59] on button "button" at bounding box center [8, 59] width 12 height 12
click at [16, 61] on div "Line Vertical line Horizontal line Curve" at bounding box center [42, 78] width 51 height 49
click at [6, 62] on button "button" at bounding box center [8, 59] width 12 height 12
click at [11, 59] on button "button" at bounding box center [8, 59] width 12 height 12
click at [9, 56] on button "button" at bounding box center [8, 59] width 12 height 12
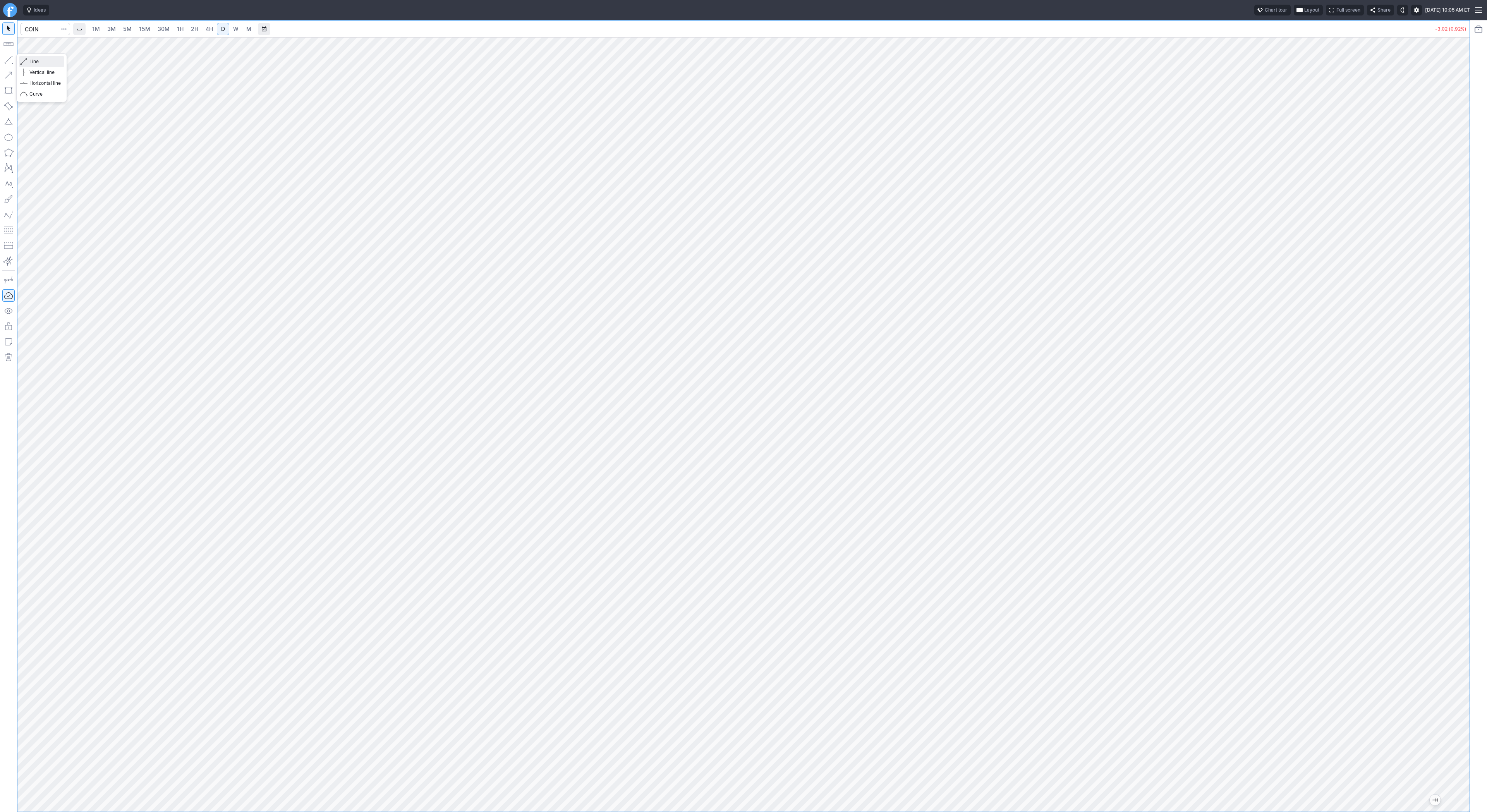
click at [39, 63] on span "Line" at bounding box center [45, 61] width 31 height 8
click at [6, 56] on button "button" at bounding box center [8, 59] width 12 height 12
click at [45, 35] on input "Search" at bounding box center [46, 29] width 50 height 12
type input "be"
click at [76, 46] on span "Bloom Energy Corp" at bounding box center [73, 46] width 42 height 6
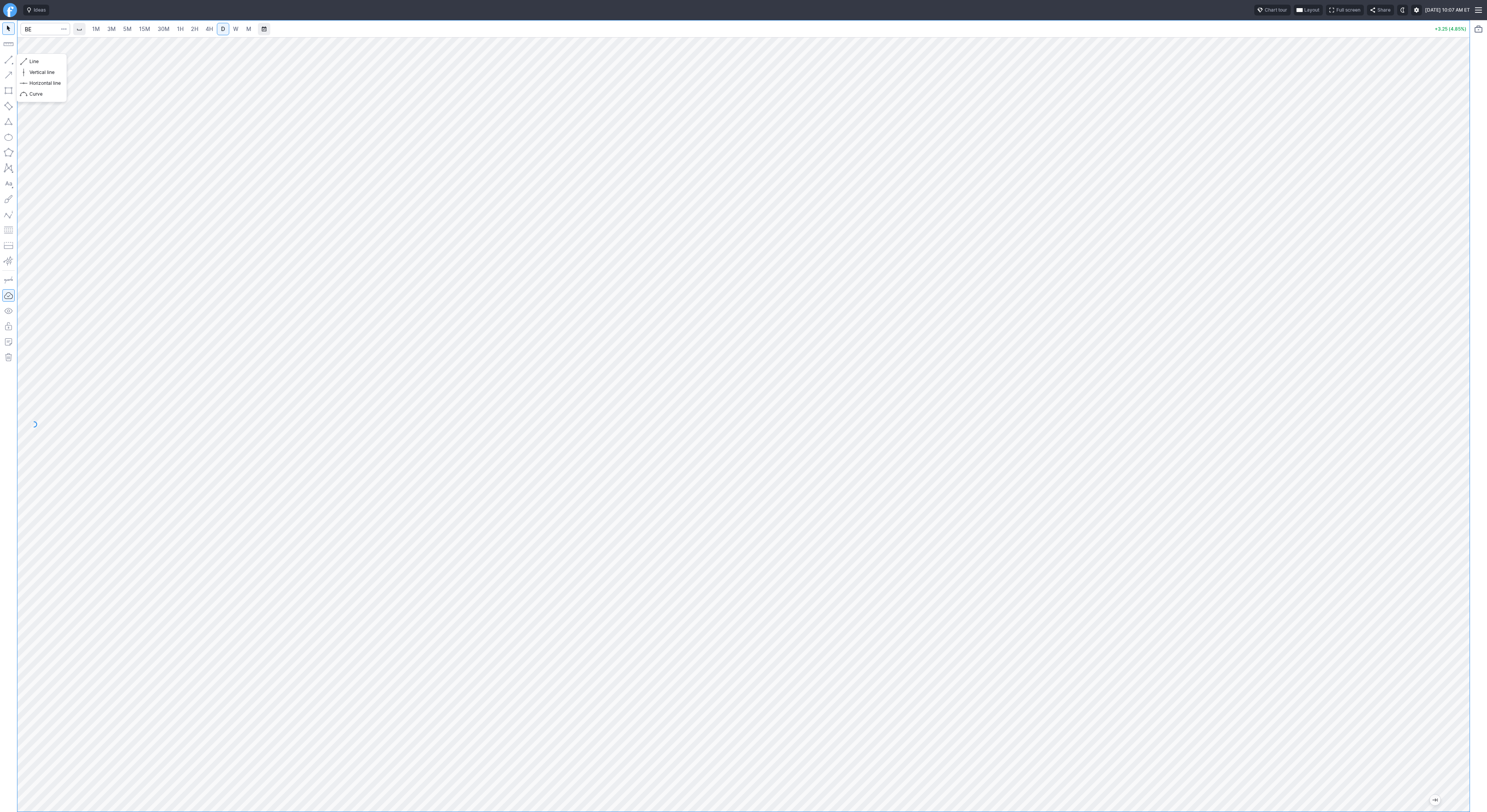
click at [8, 58] on button "button" at bounding box center [8, 59] width 12 height 12
click at [12, 58] on button "button" at bounding box center [8, 59] width 12 height 12
click at [11, 63] on button "button" at bounding box center [8, 59] width 12 height 12
click at [9, 58] on button "button" at bounding box center [8, 59] width 12 height 12
click at [12, 61] on button "button" at bounding box center [8, 59] width 12 height 12
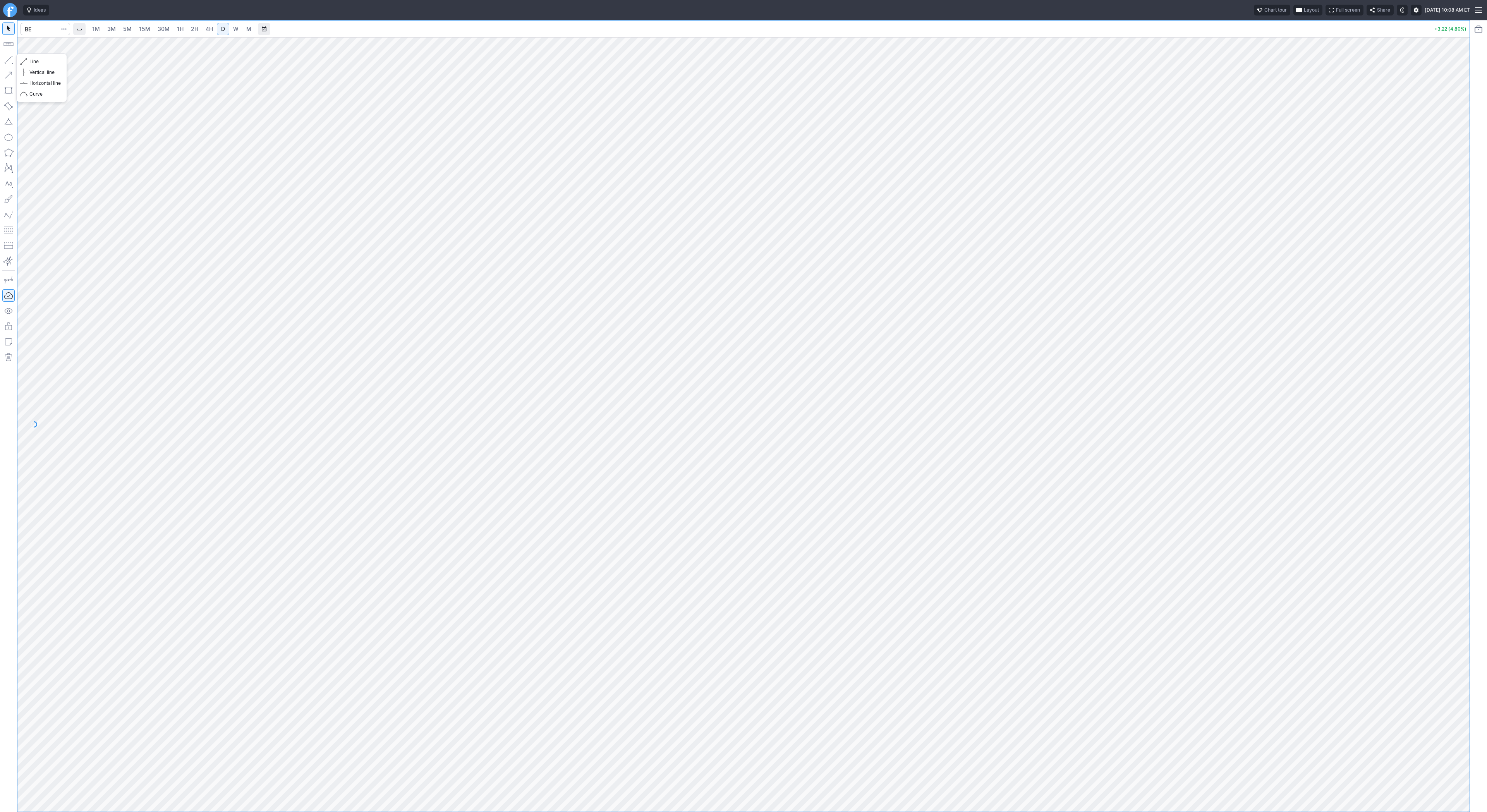
drag, startPoint x: 9, startPoint y: 60, endPoint x: 29, endPoint y: 100, distance: 44.7
click at [10, 59] on button "button" at bounding box center [8, 59] width 12 height 12
click at [41, 30] on input "Search" at bounding box center [46, 29] width 50 height 12
type input "bbai"
click at [62, 47] on span "[URL] Holdings Inc" at bounding box center [73, 46] width 40 height 6
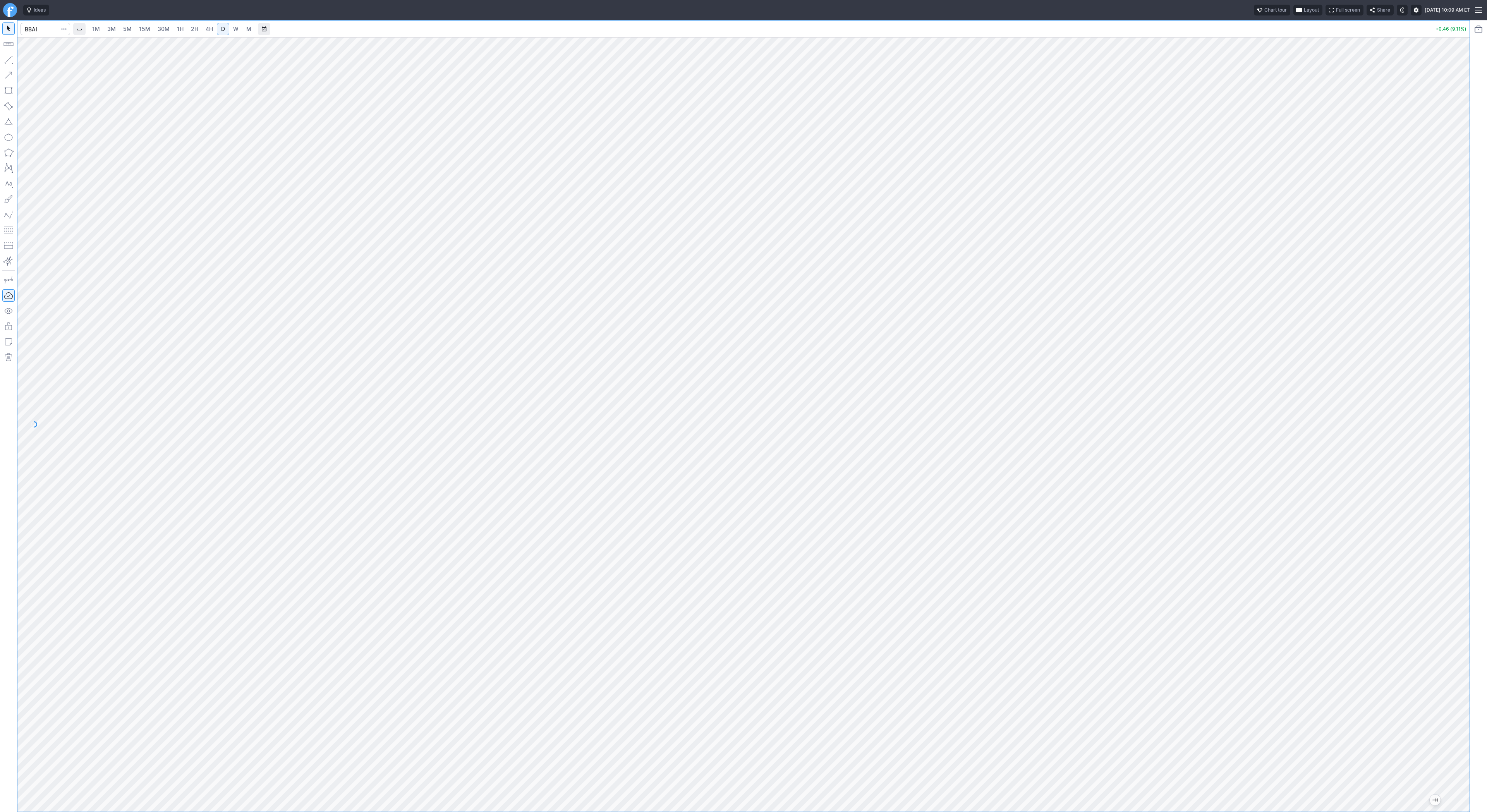
click at [203, 28] on link "4H" at bounding box center [209, 29] width 14 height 12
click at [7, 56] on button "button" at bounding box center [8, 59] width 12 height 12
click at [10, 54] on button "button" at bounding box center [8, 59] width 12 height 12
